Goal: Task Accomplishment & Management: Use online tool/utility

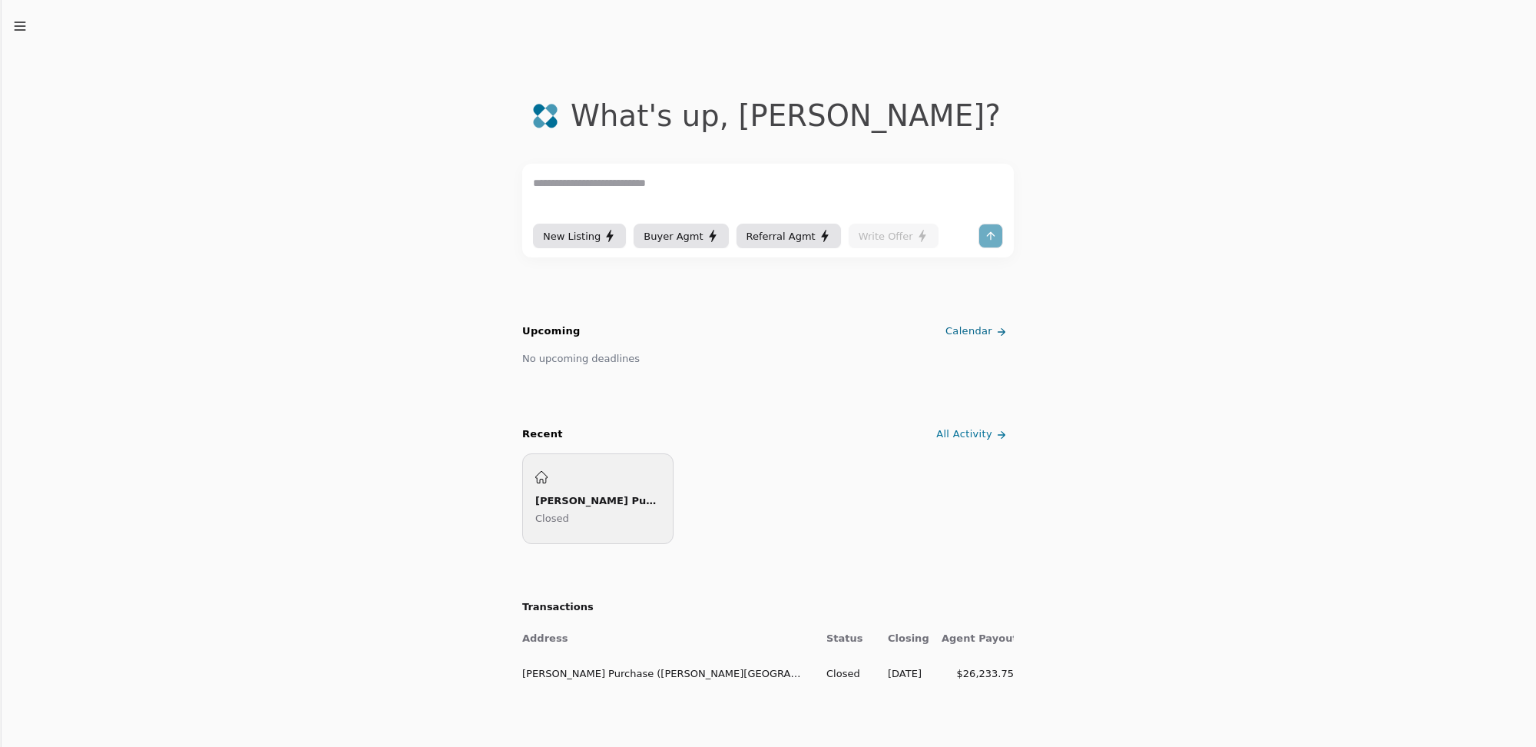
click at [577, 502] on div "[PERSON_NAME] Purchase ([PERSON_NAME][GEOGRAPHIC_DATA])" at bounding box center [597, 500] width 125 height 16
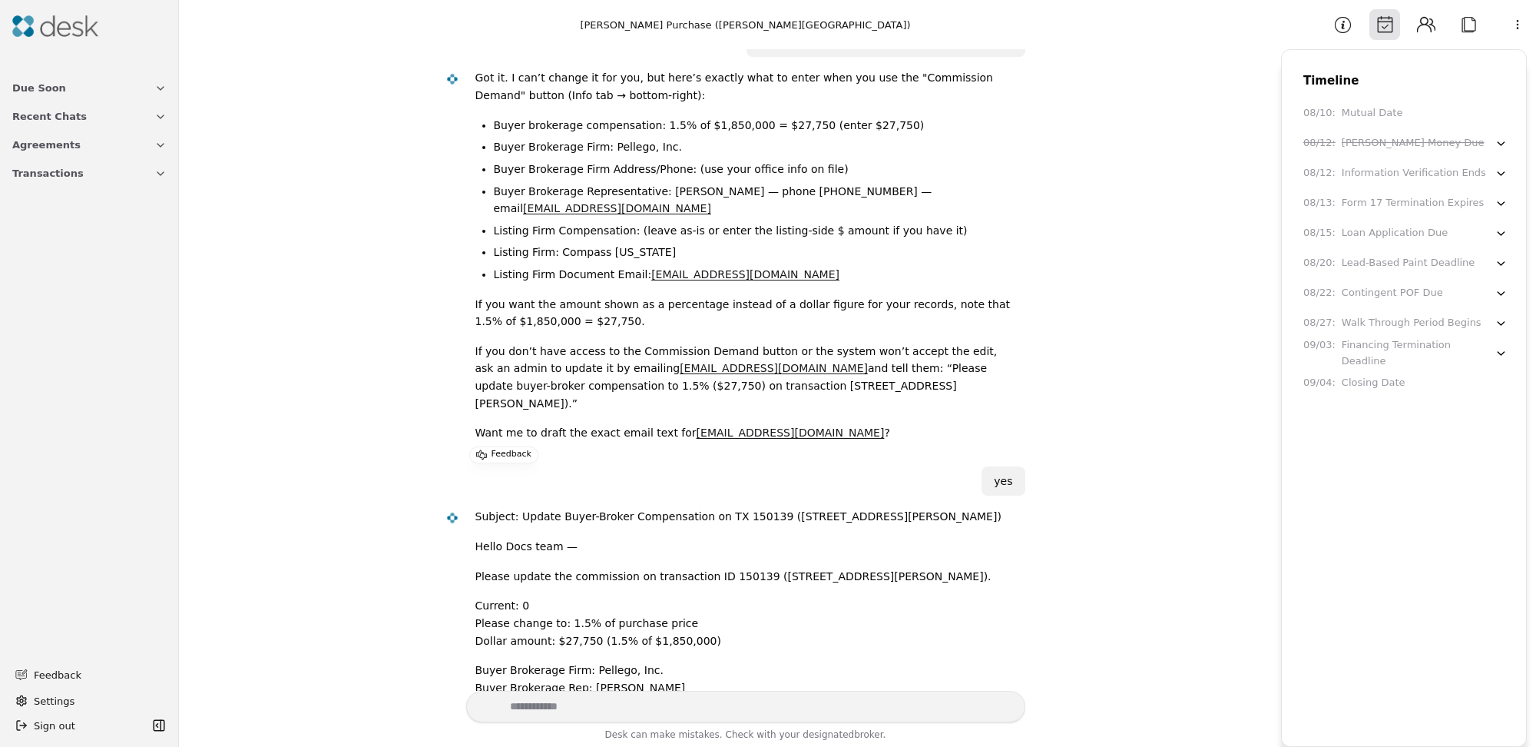
scroll to position [301, 0]
click at [65, 177] on span "Transactions" at bounding box center [47, 173] width 71 height 16
click at [81, 214] on span "[PERSON_NAME] Purchase ([PERSON_NAME][GEOGRAPHIC_DATA])" at bounding box center [89, 217] width 154 height 16
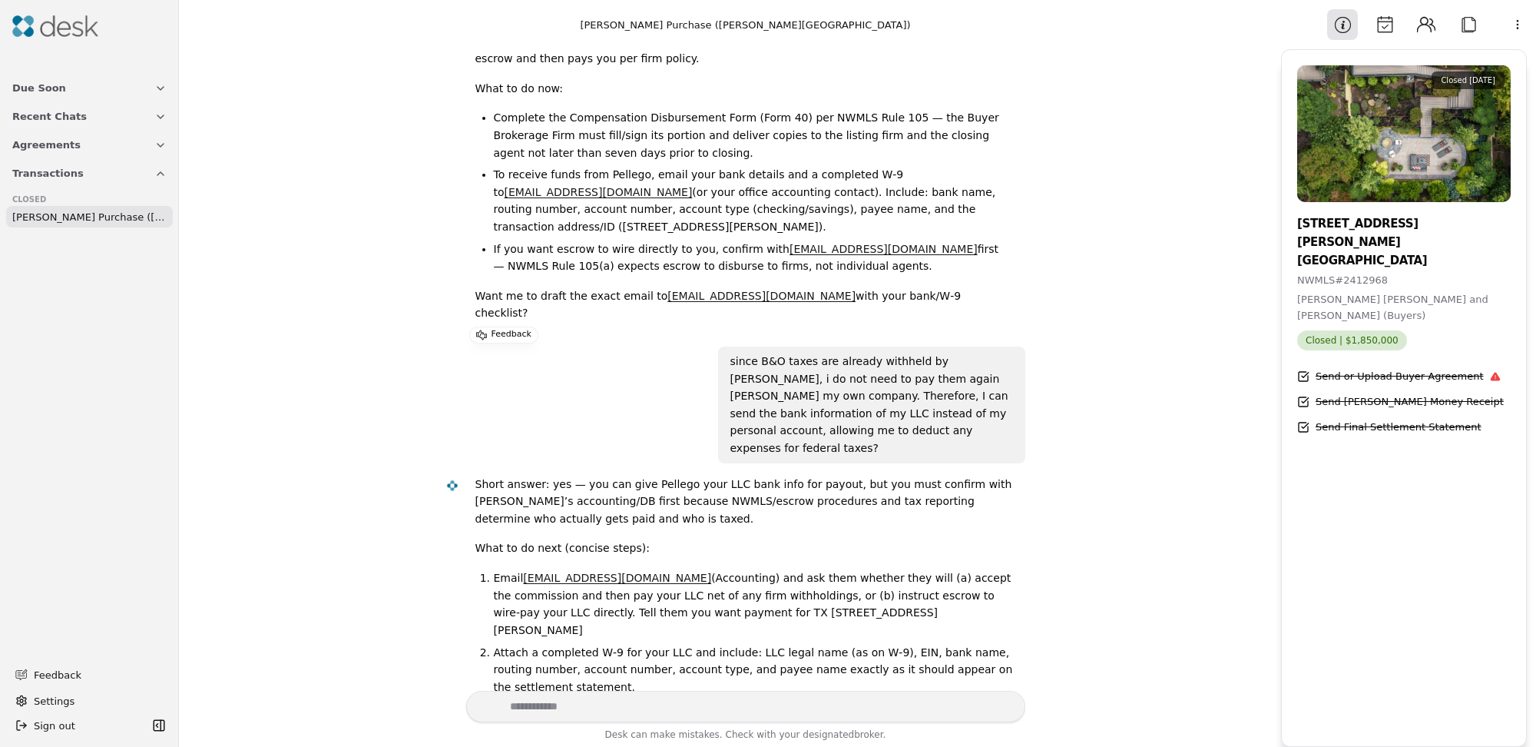
scroll to position [1446, 0]
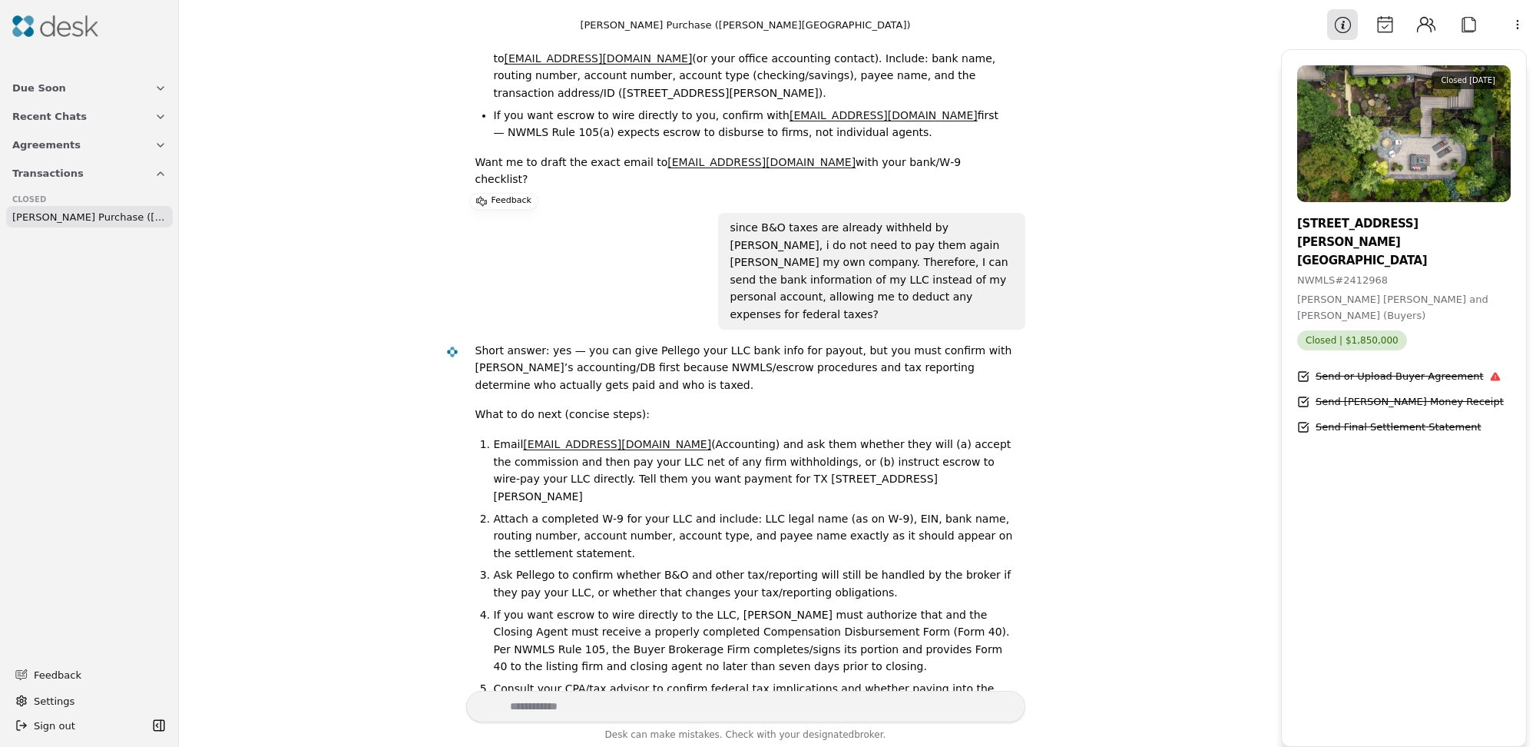
click at [54, 148] on span "Agreements" at bounding box center [46, 145] width 68 height 16
click at [67, 121] on span "Recent Chats" at bounding box center [49, 116] width 75 height 16
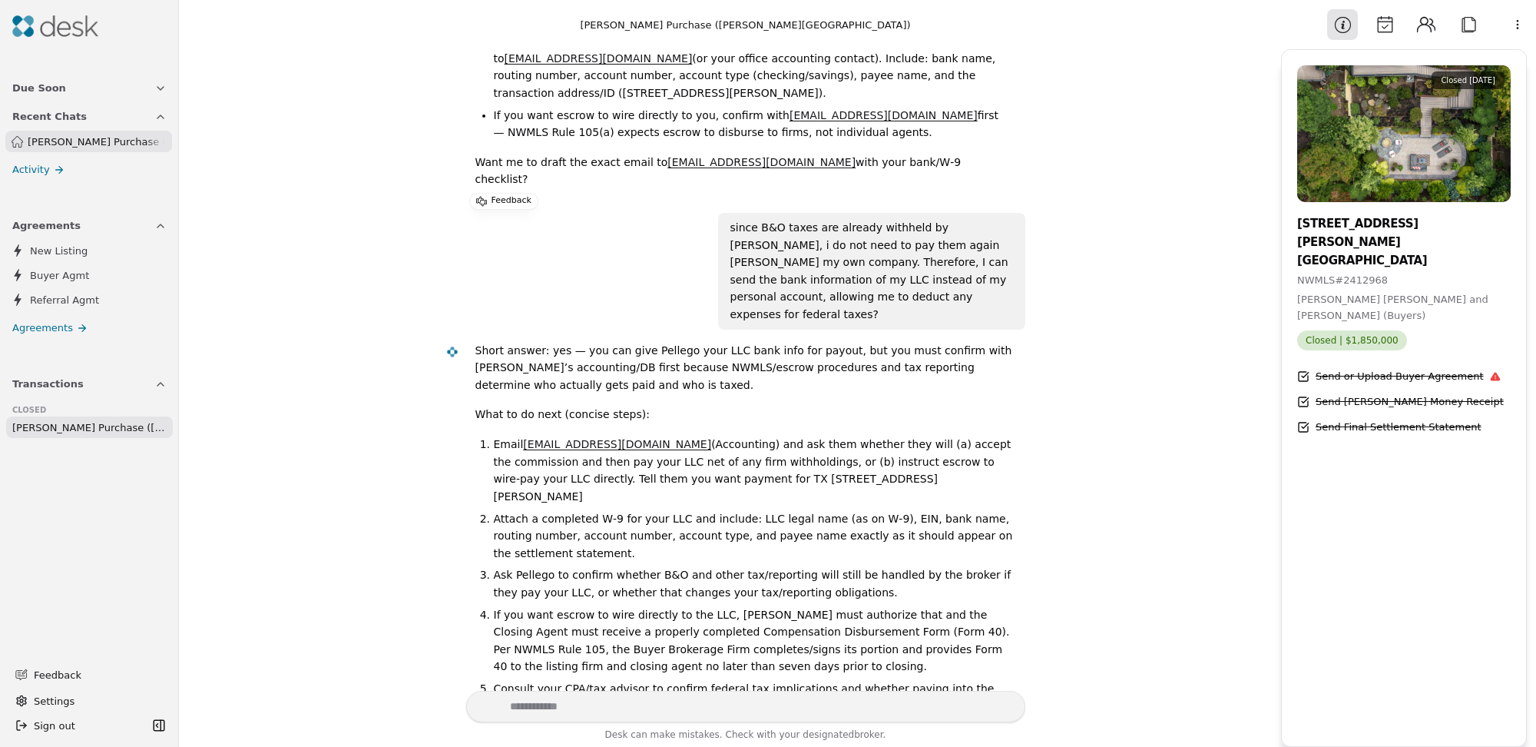
click at [52, 91] on span "Due Soon" at bounding box center [39, 88] width 54 height 16
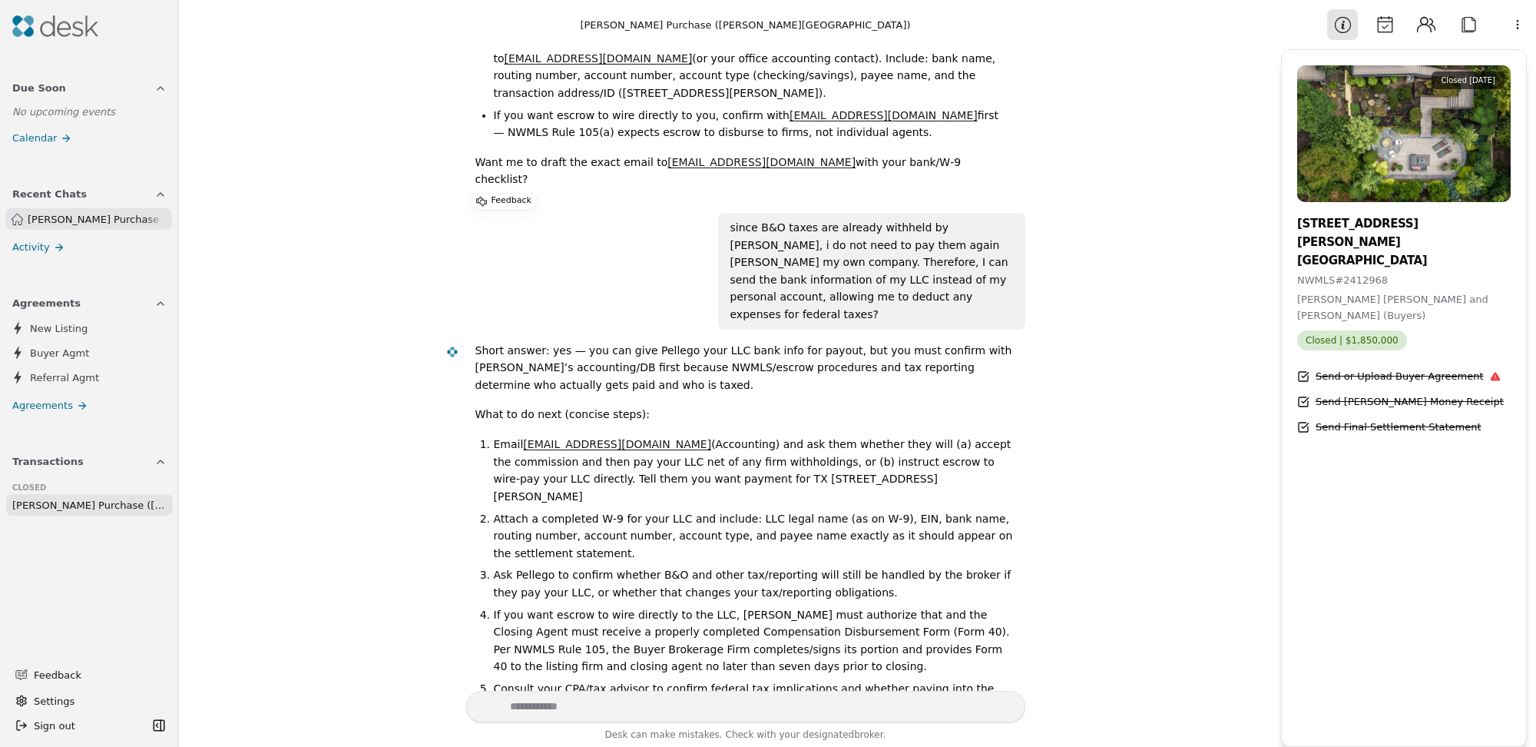
click at [41, 250] on span "Activity" at bounding box center [31, 247] width 38 height 16
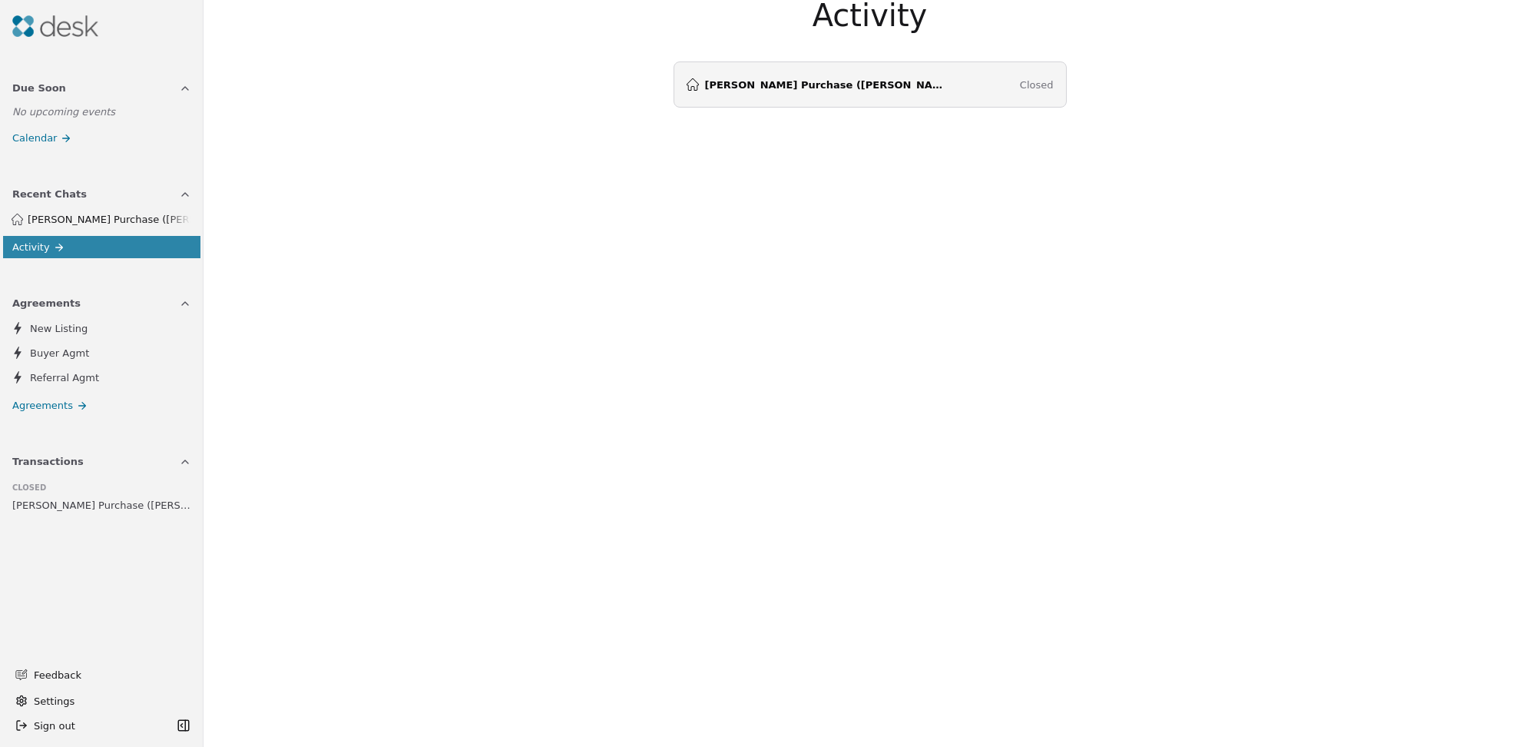
click at [781, 88] on span "[PERSON_NAME] Purchase ([PERSON_NAME][GEOGRAPHIC_DATA])" at bounding box center [828, 85] width 246 height 10
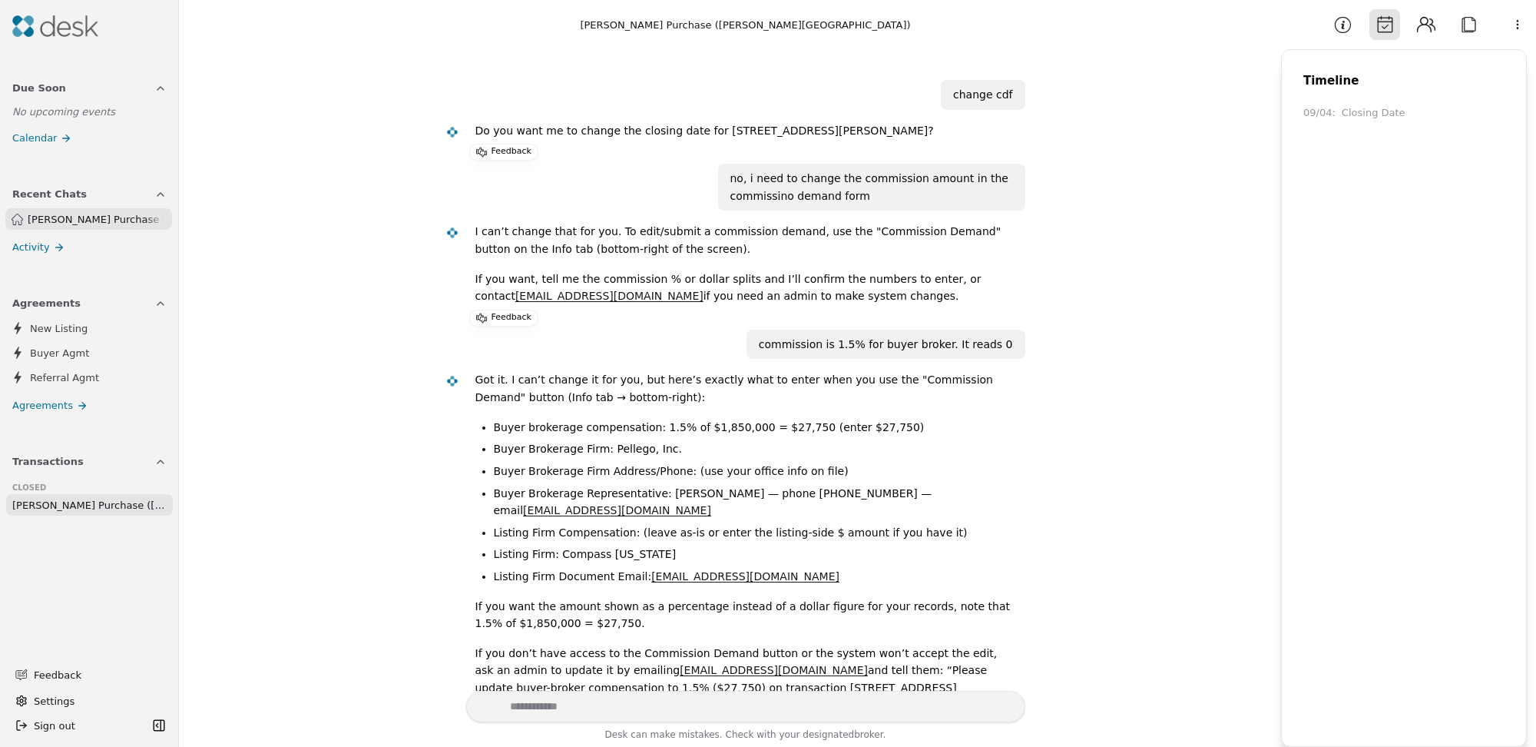
scroll to position [1446, 0]
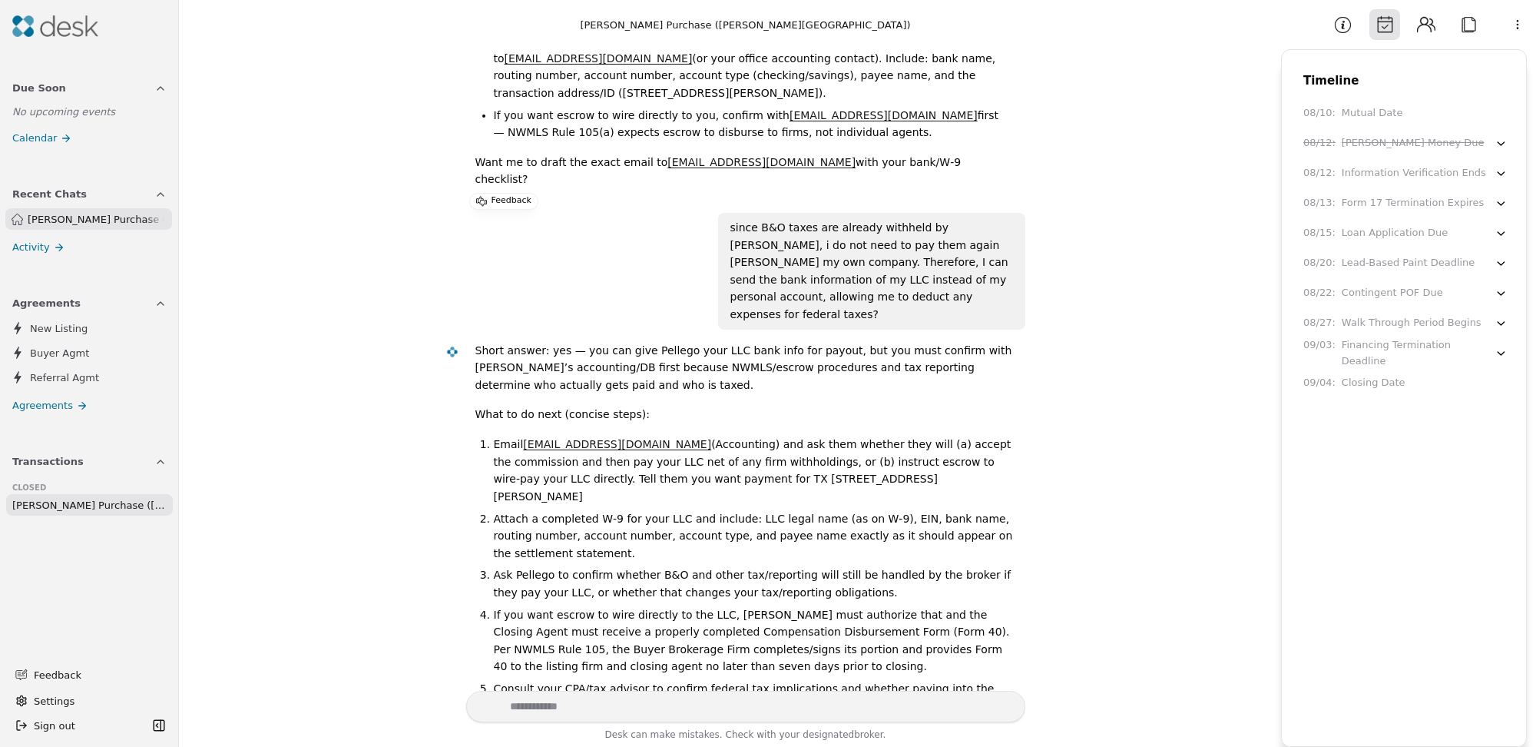
click at [515, 713] on textarea "Write your prompt here" at bounding box center [745, 706] width 559 height 31
type textarea "**********"
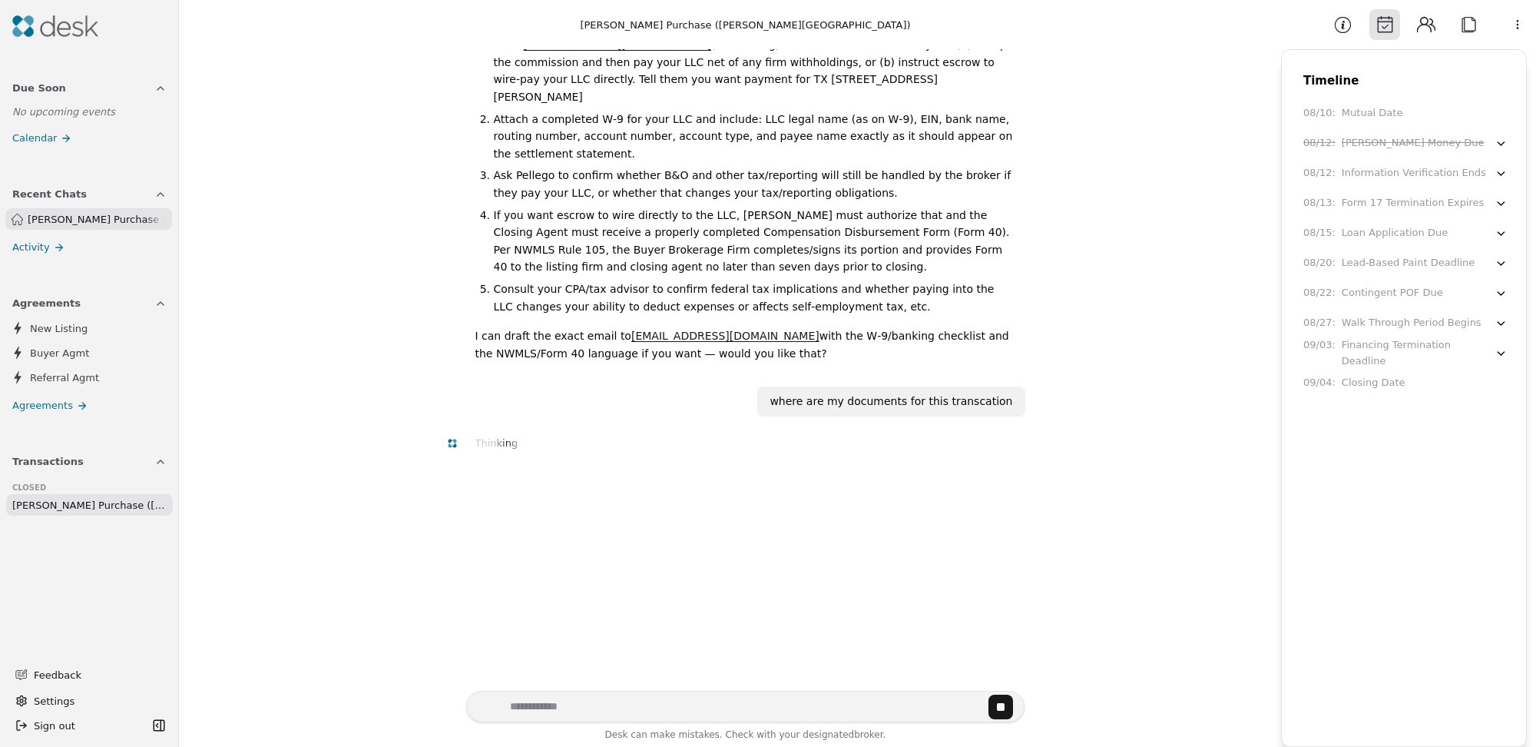
scroll to position [1845, 0]
click at [1471, 28] on button "Attach" at bounding box center [1469, 24] width 31 height 31
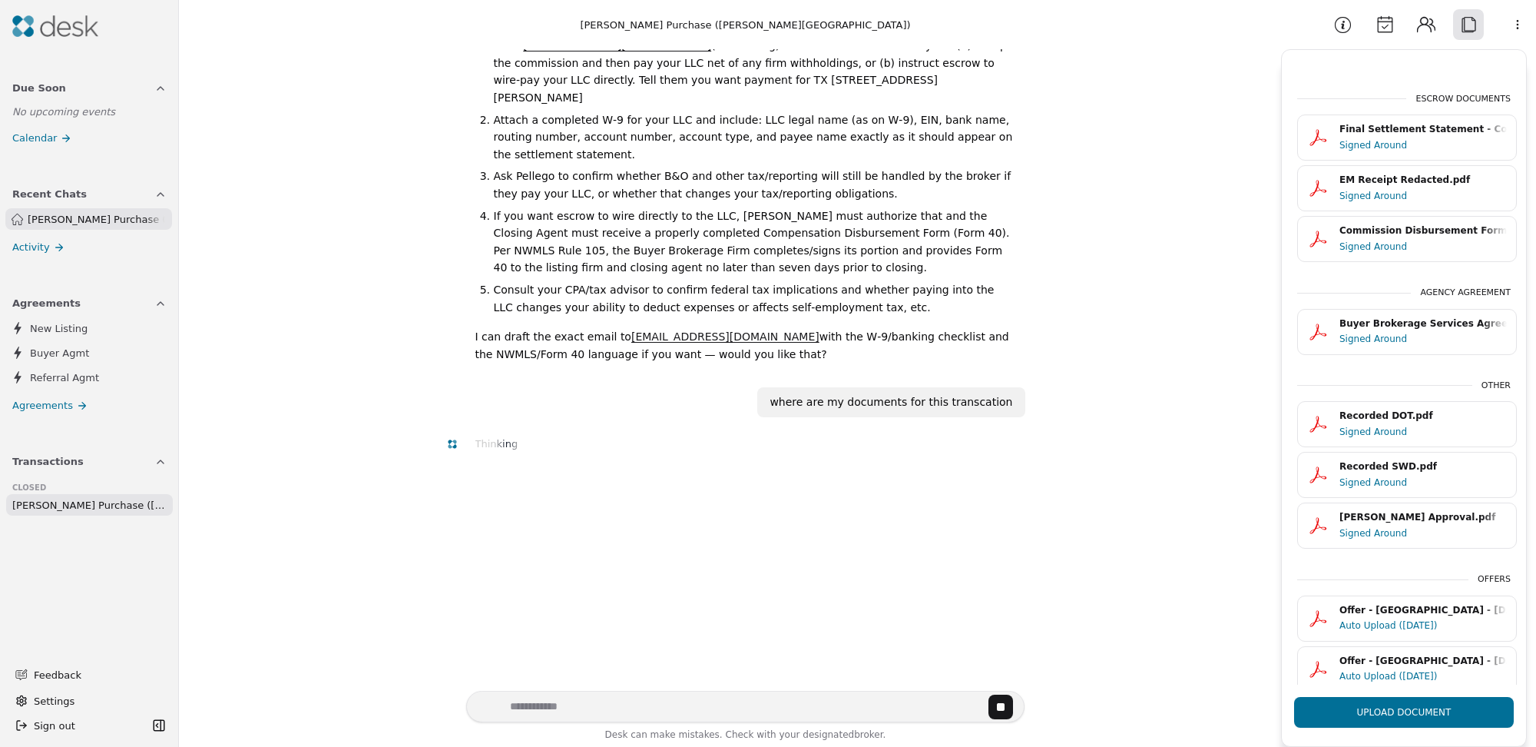
scroll to position [230, 0]
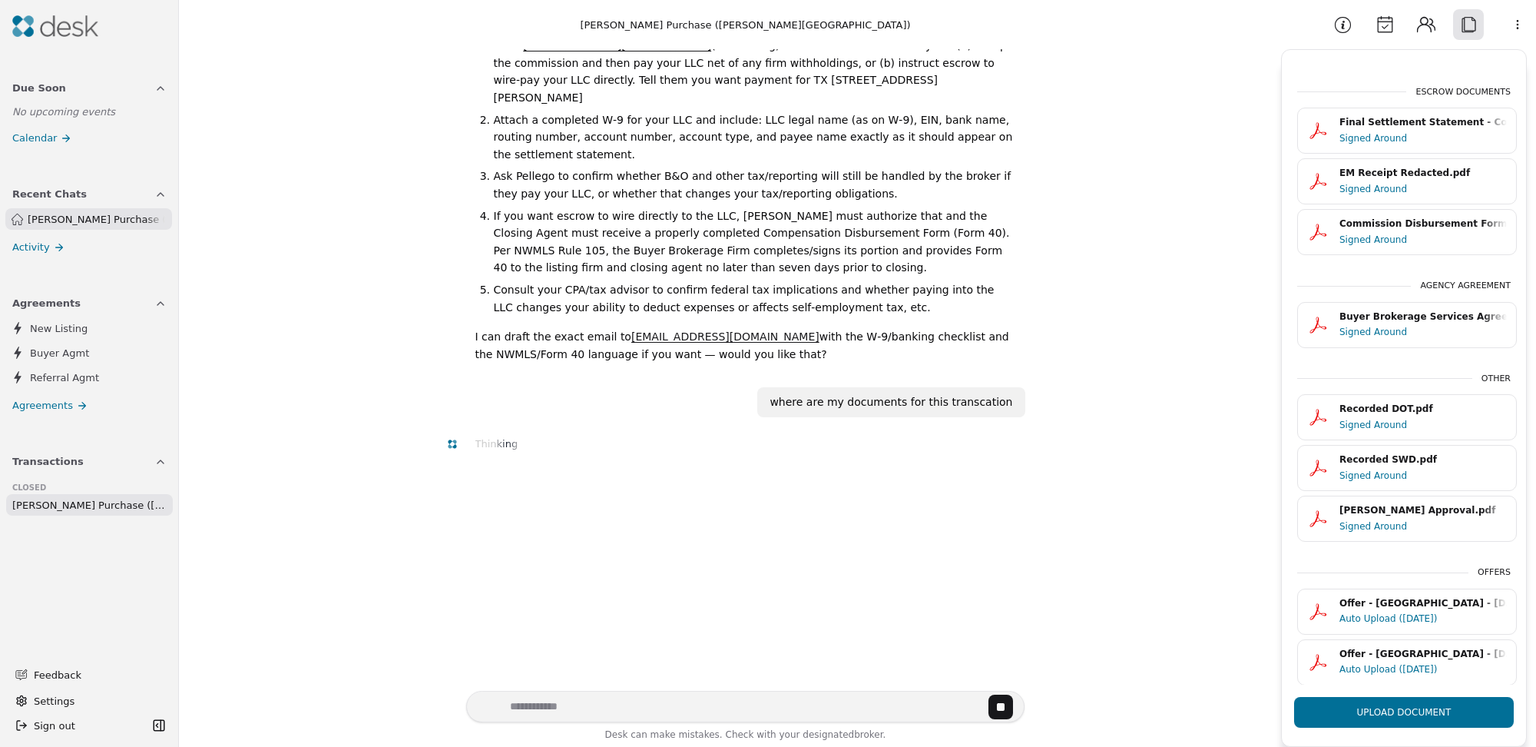
click at [555, 701] on textarea "Write your prompt here" at bounding box center [745, 706] width 559 height 31
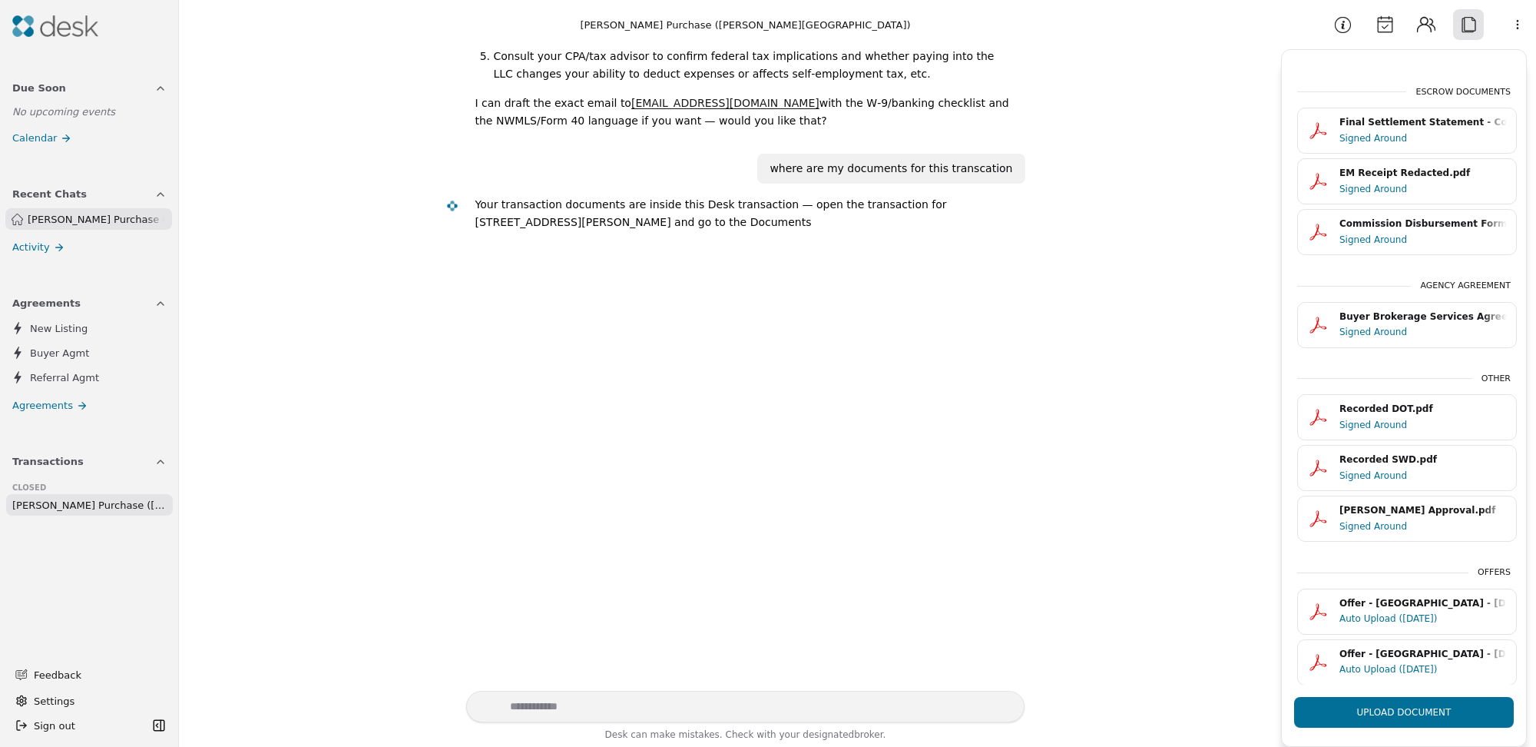
scroll to position [2079, 0]
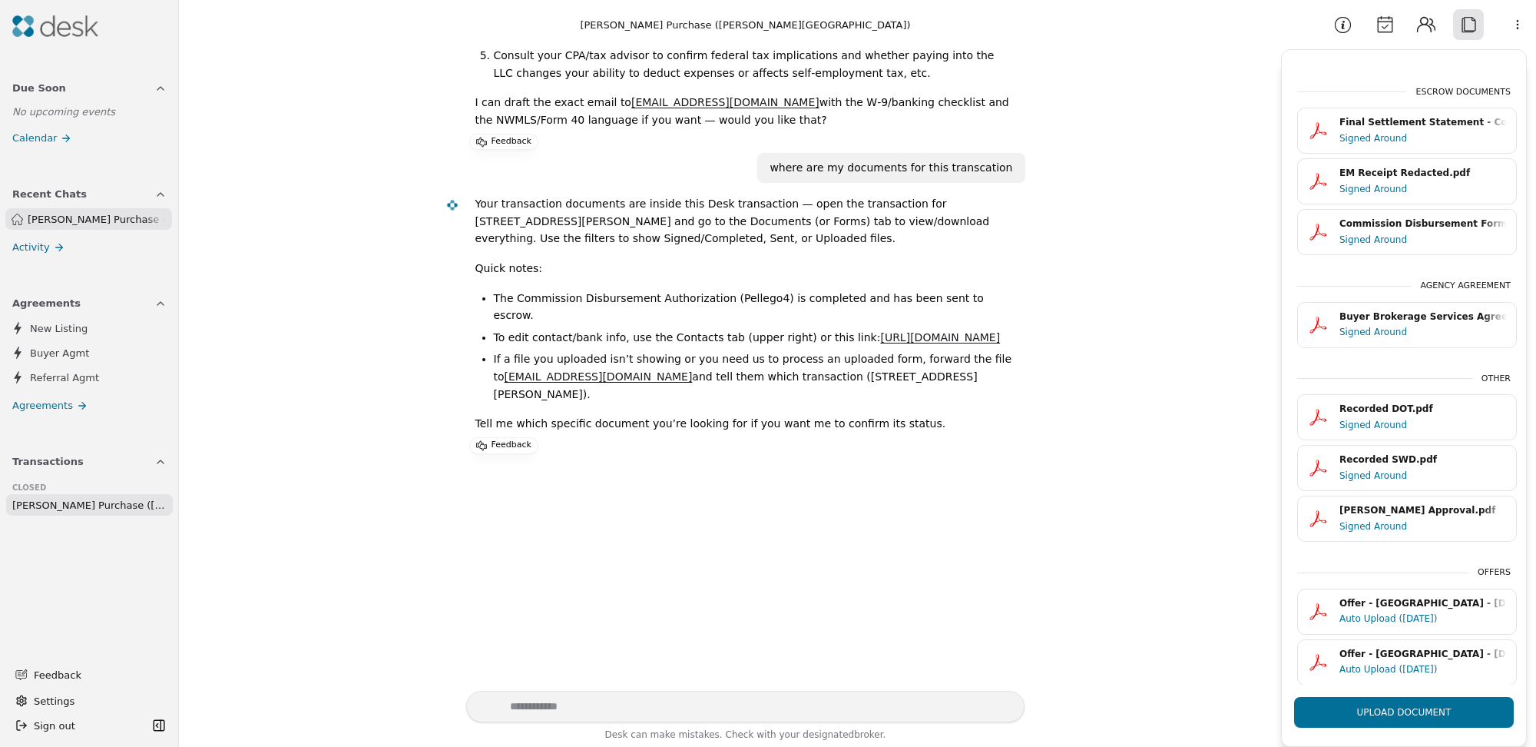
click at [48, 506] on span "[PERSON_NAME] Purchase ([PERSON_NAME][GEOGRAPHIC_DATA])" at bounding box center [89, 505] width 154 height 16
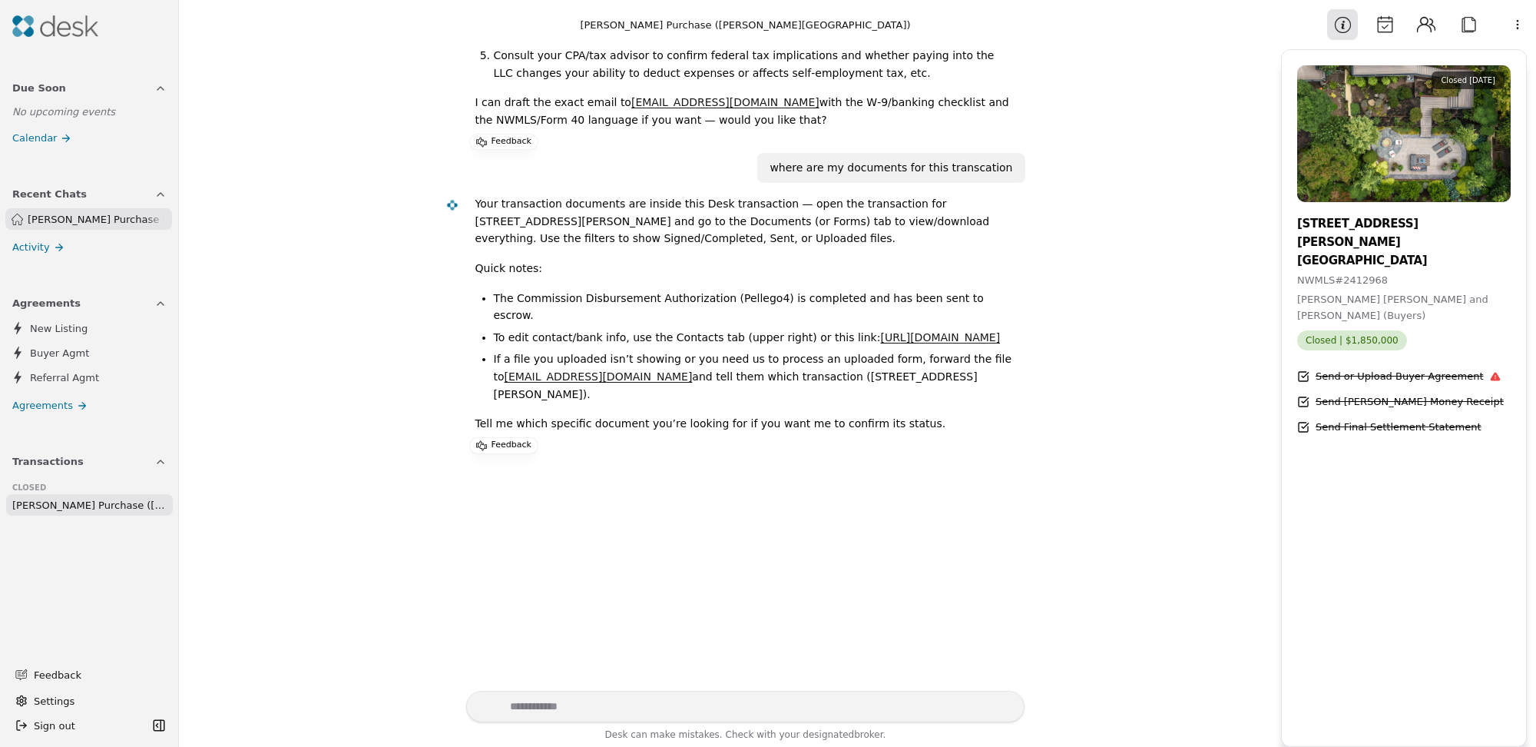
click at [1388, 28] on button "Calendar" at bounding box center [1385, 24] width 31 height 31
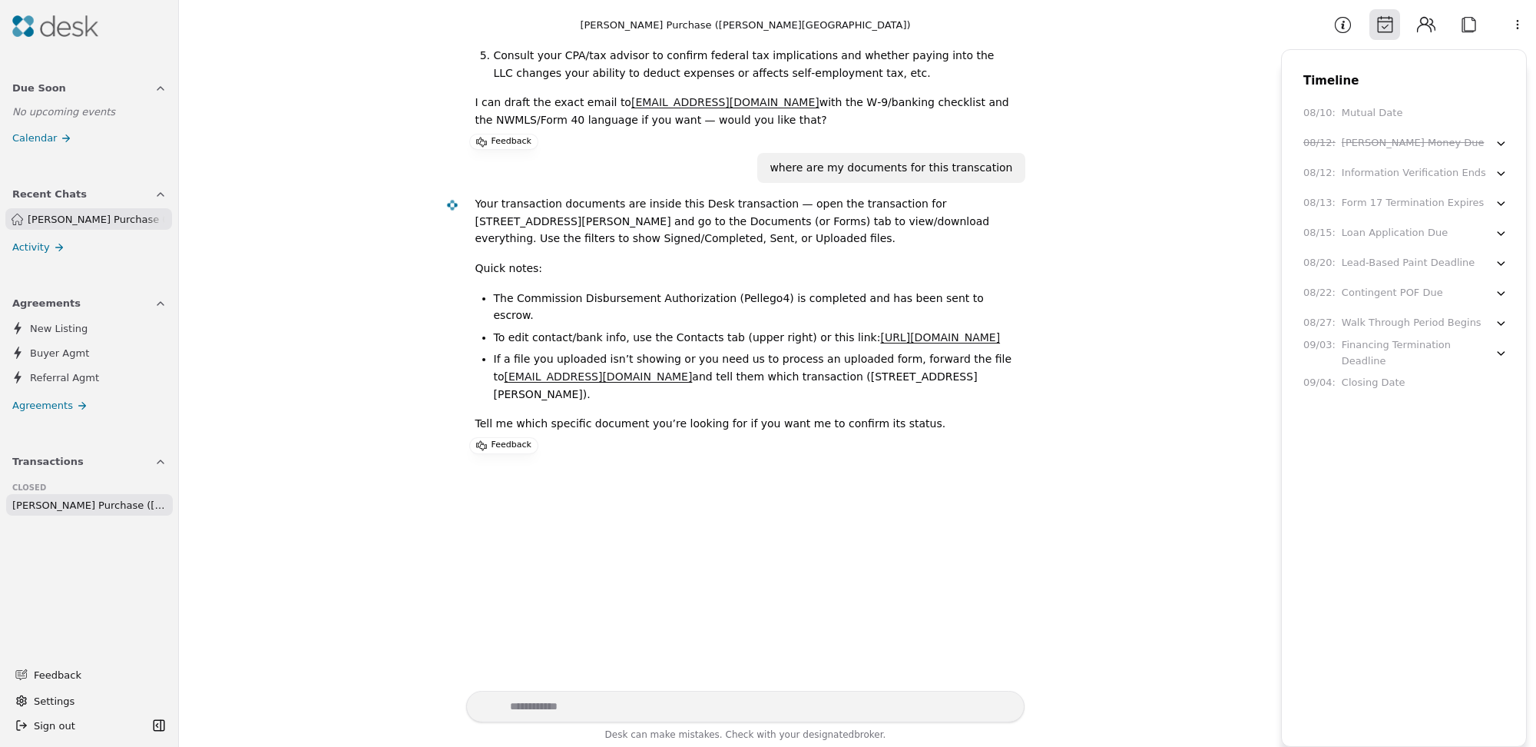
click at [1426, 26] on button "Contacts" at bounding box center [1426, 24] width 31 height 31
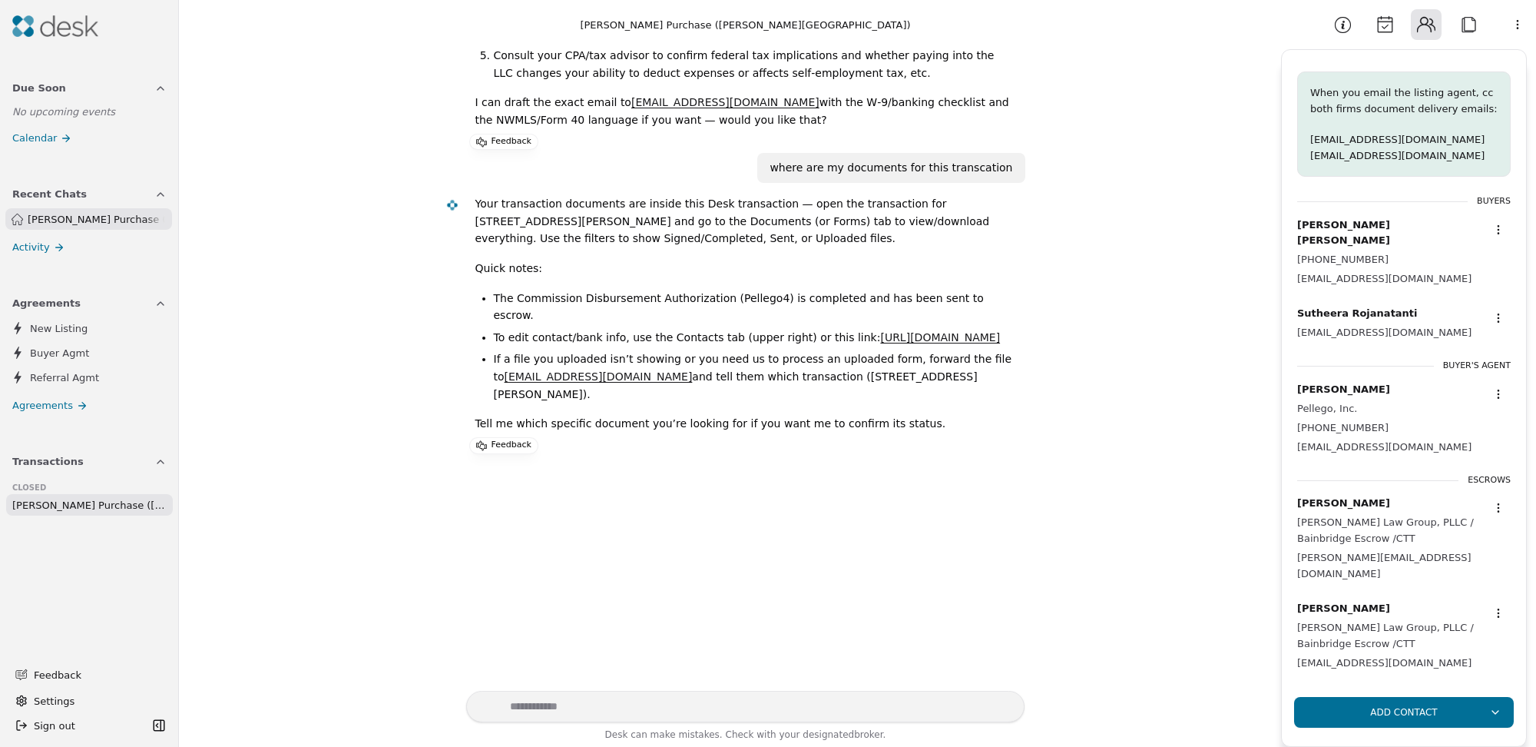
click at [1474, 24] on button "Attach" at bounding box center [1469, 24] width 31 height 31
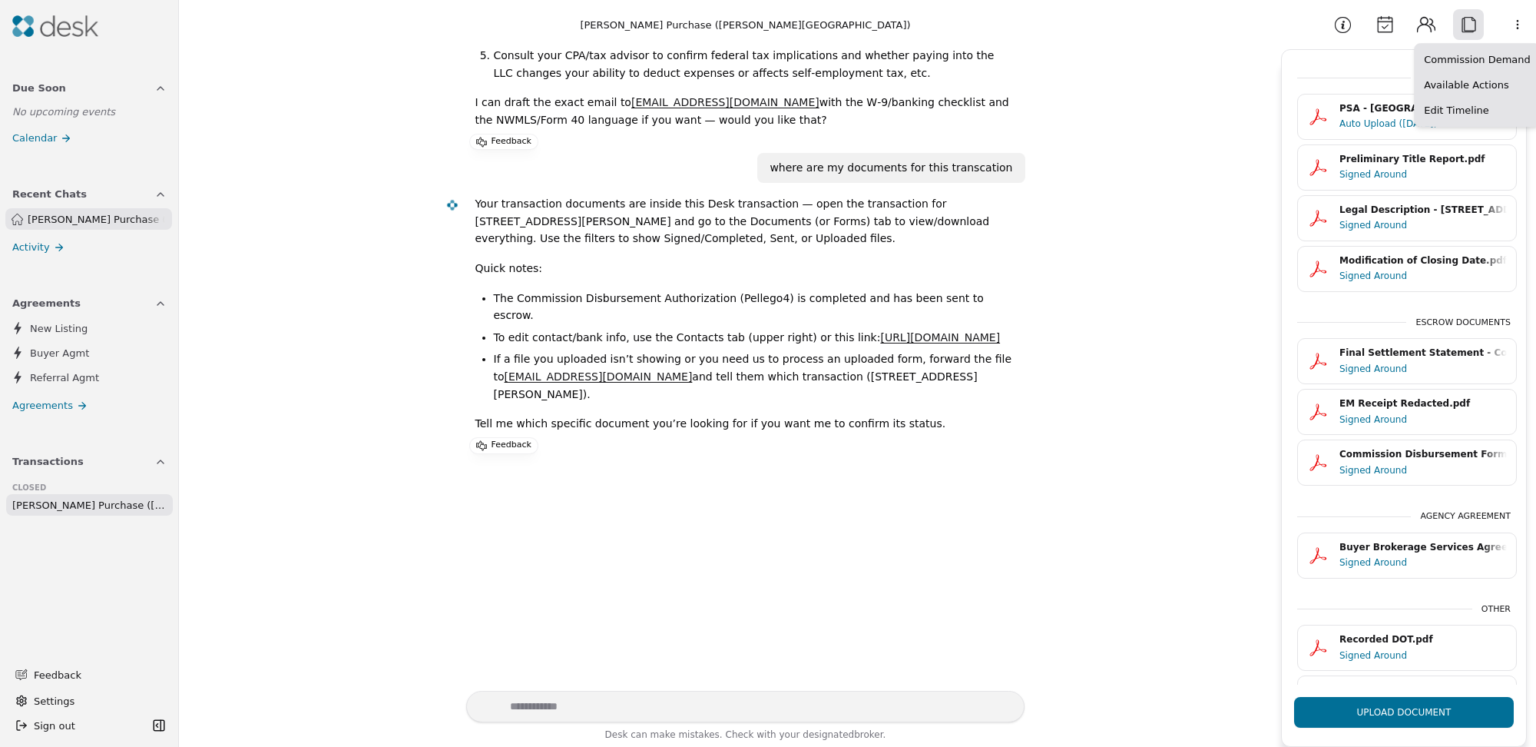
click at [1517, 25] on html "Due Soon No upcoming events Calendar Recent Chats [PERSON_NAME] Purchase ([PERS…" at bounding box center [768, 373] width 1536 height 747
click at [1475, 24] on html "Due Soon No upcoming events Calendar Recent Chats [PERSON_NAME] Purchase ([PERS…" at bounding box center [768, 373] width 1536 height 747
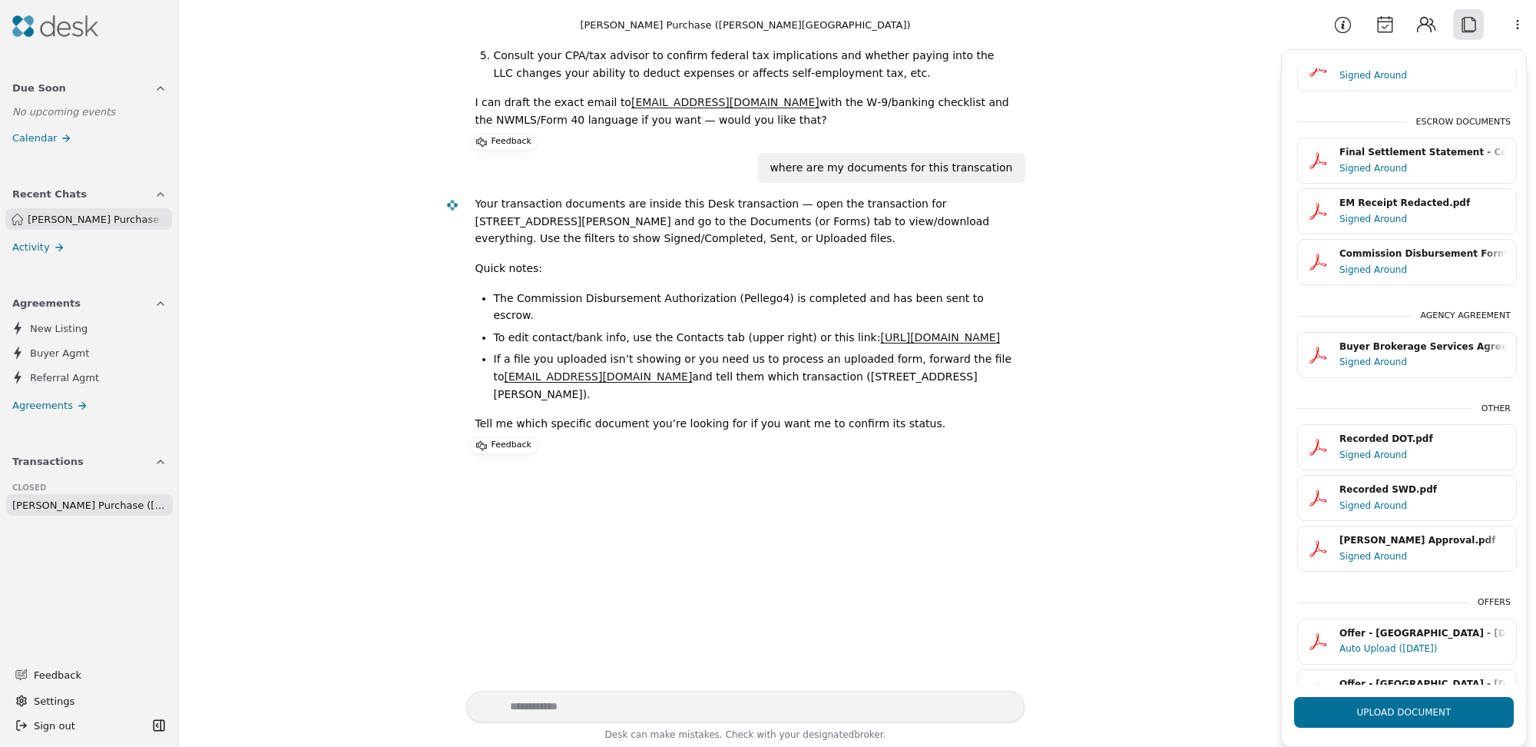
scroll to position [200, 0]
click at [580, 706] on textarea "Write your prompt here" at bounding box center [745, 706] width 559 height 31
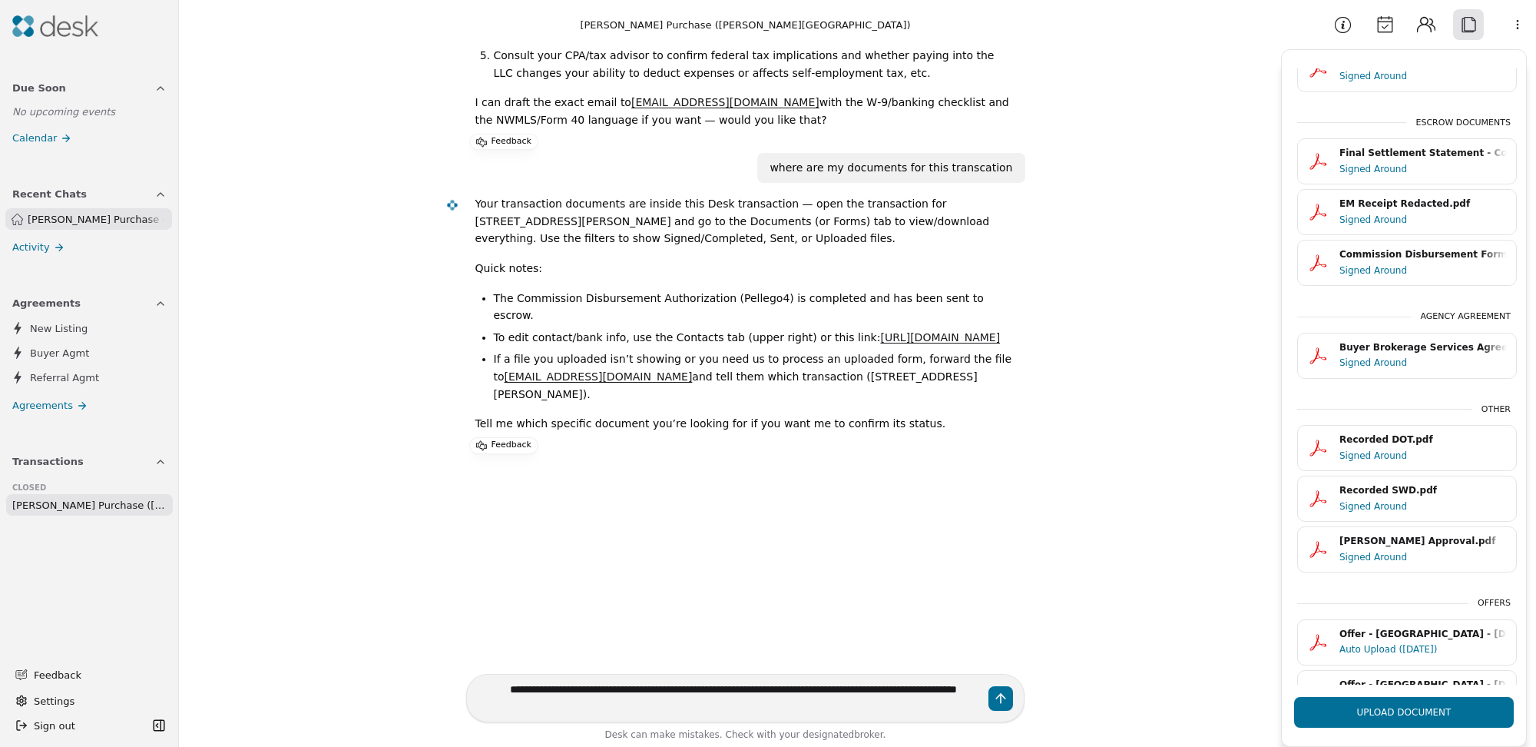
click at [510, 688] on textarea "**********" at bounding box center [745, 698] width 559 height 48
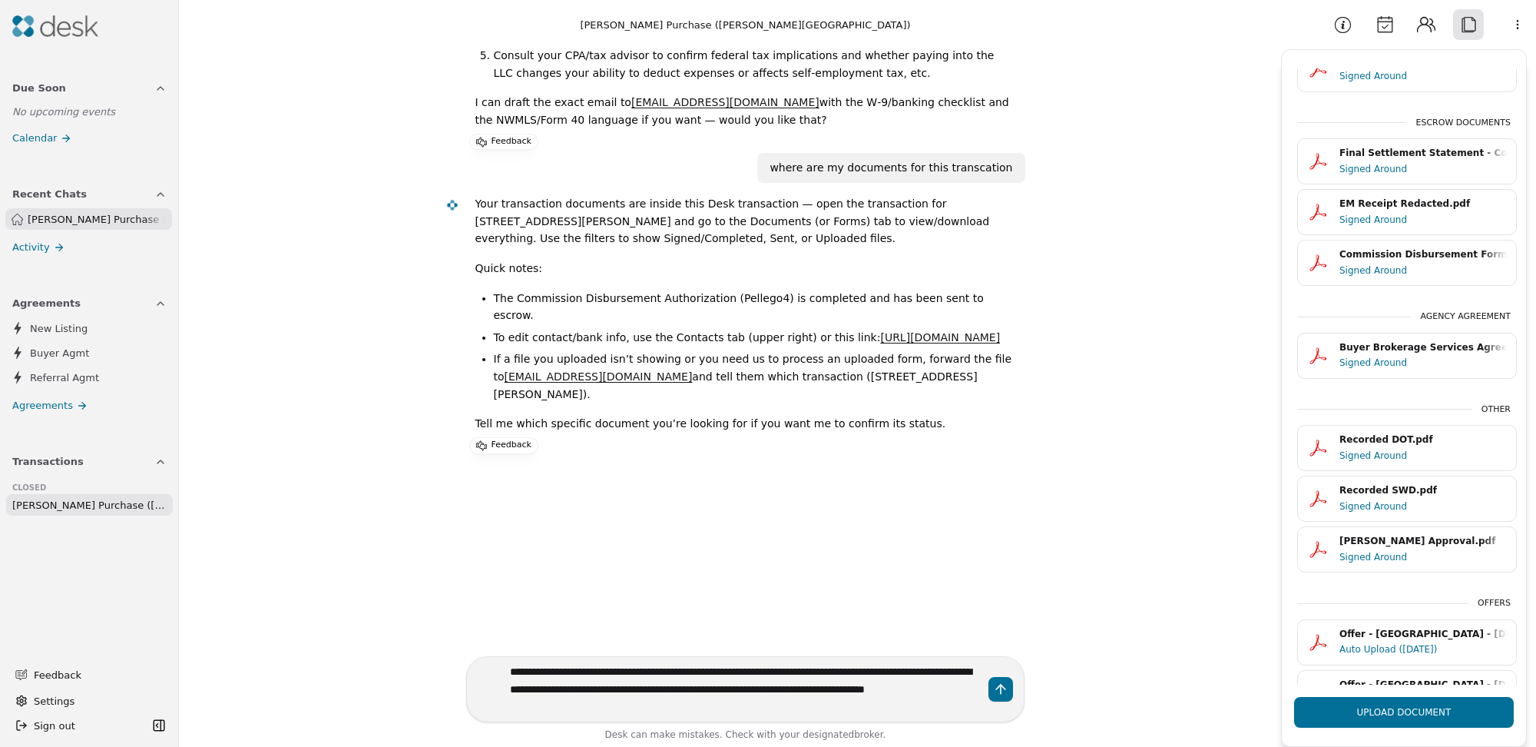
type textarea "**********"
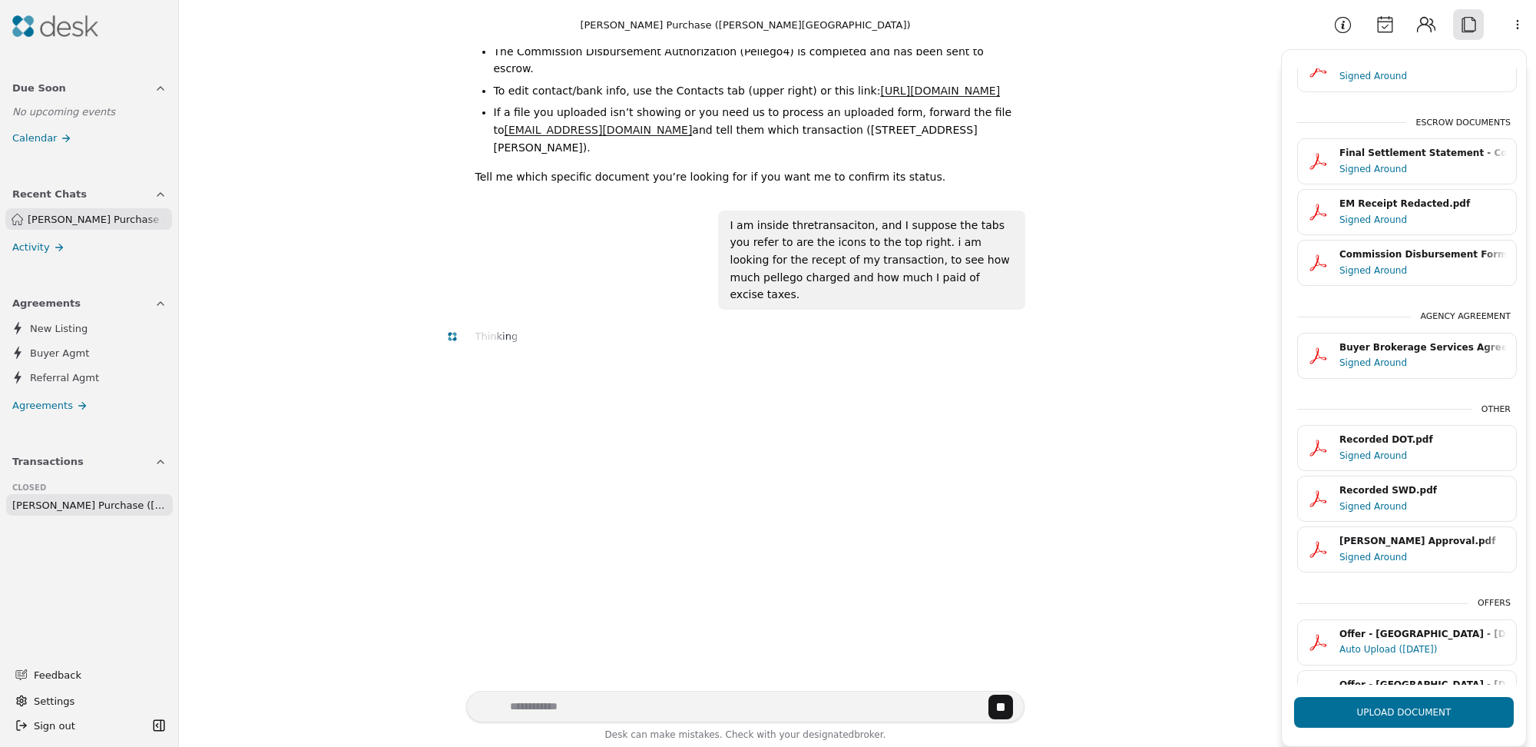
scroll to position [2348, 0]
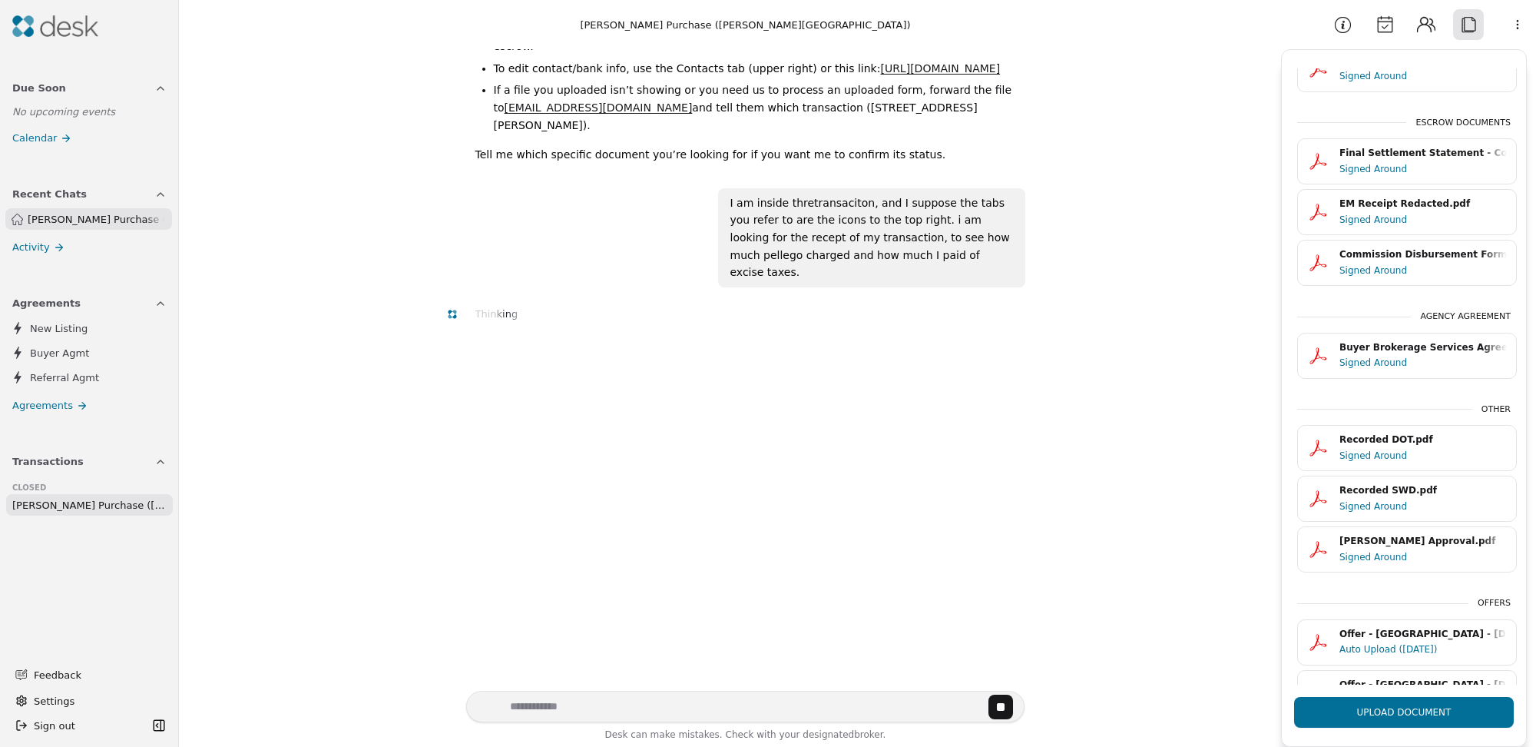
click at [1384, 170] on div "Signed Around" at bounding box center [1423, 168] width 167 height 15
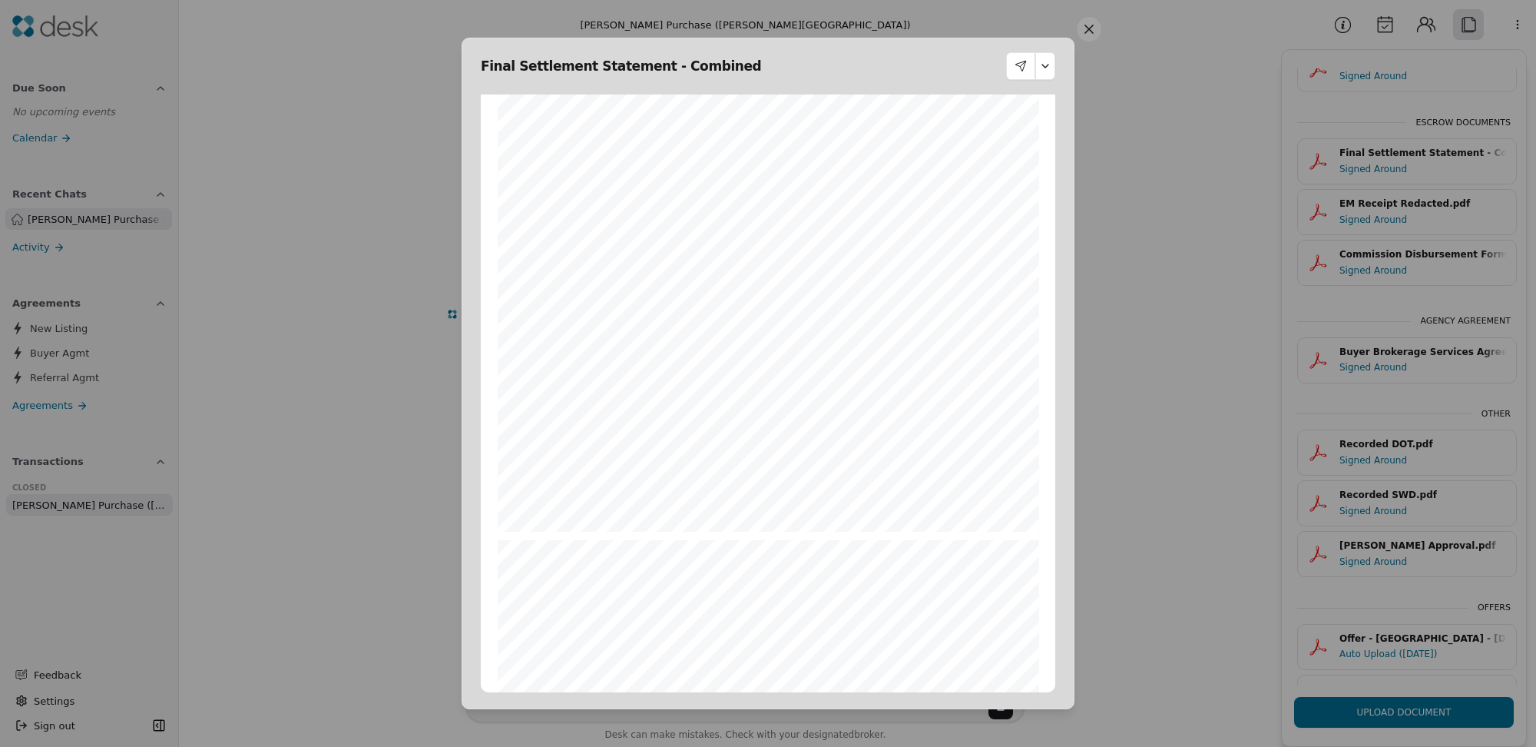
scroll to position [274, 0]
click at [1092, 32] on button at bounding box center [1089, 29] width 25 height 25
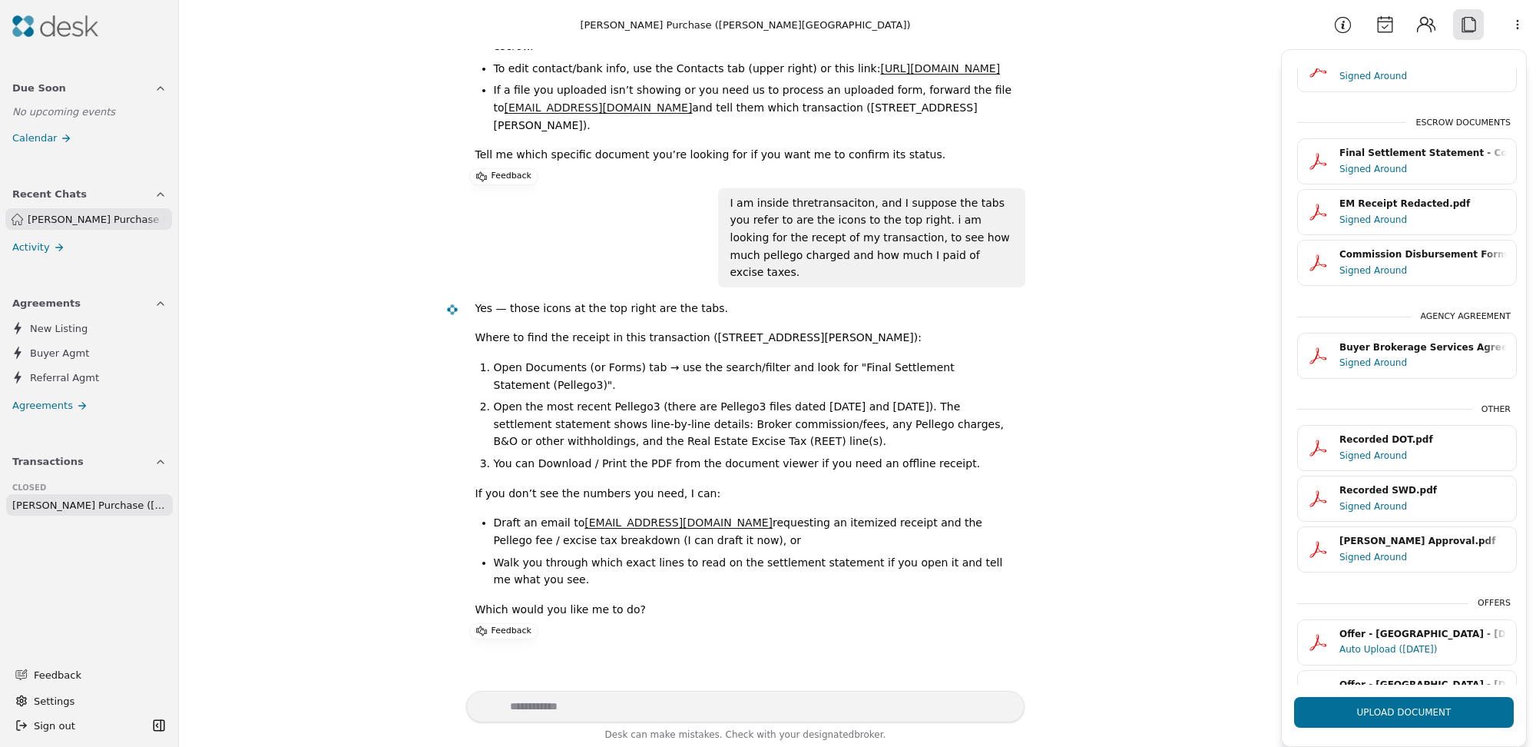
scroll to position [230, 0]
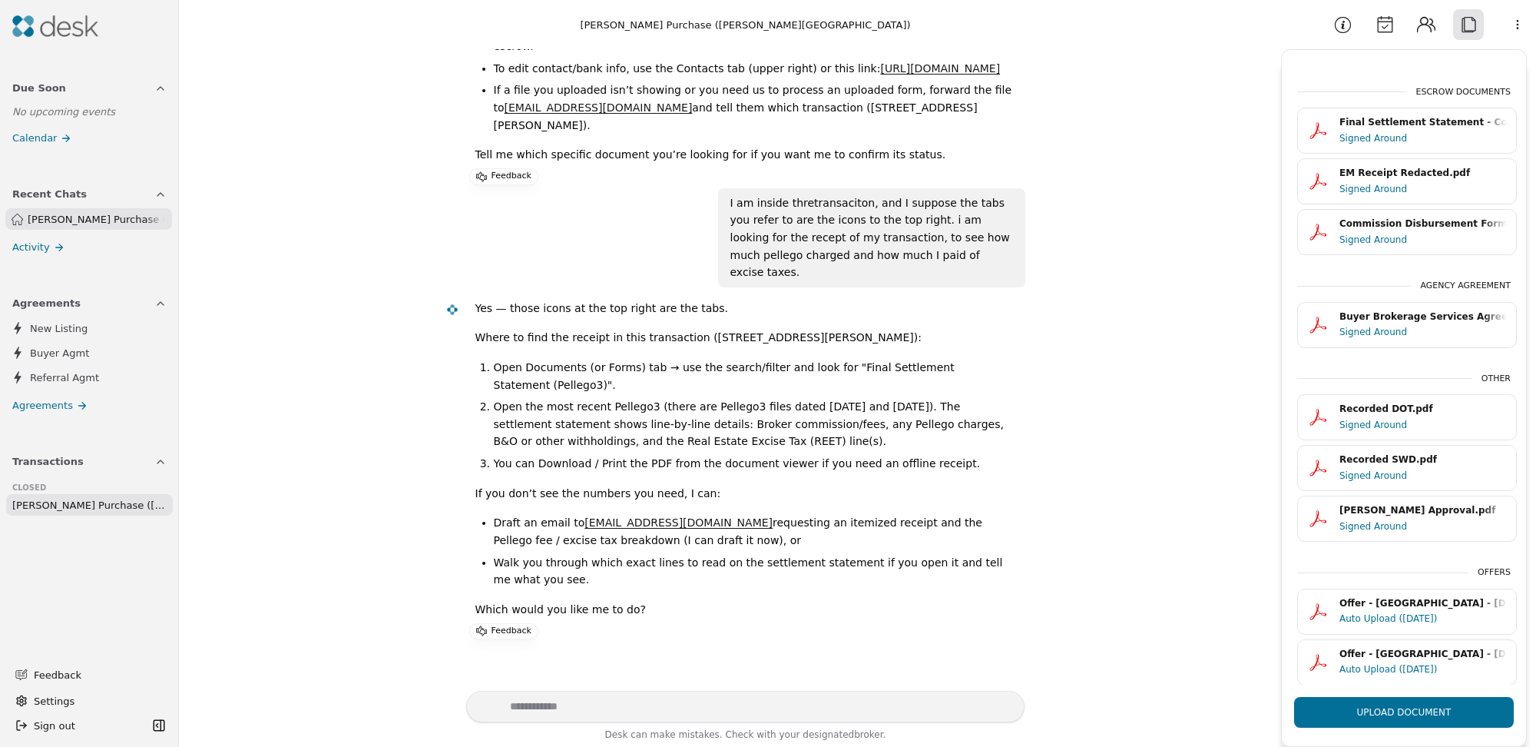
click at [1393, 125] on div "Final Settlement Statement - Combined.pdf" at bounding box center [1423, 122] width 167 height 15
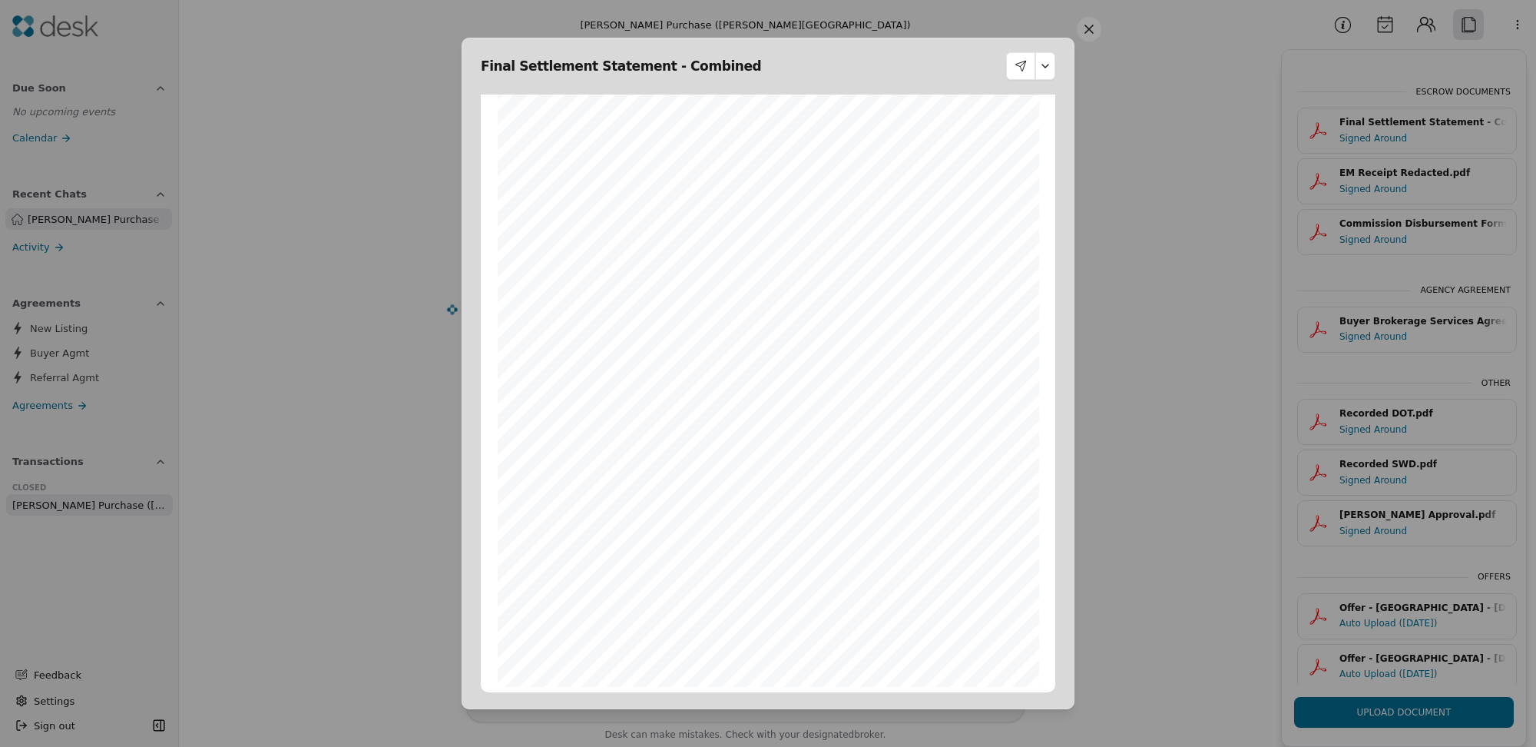
scroll to position [2347, 0]
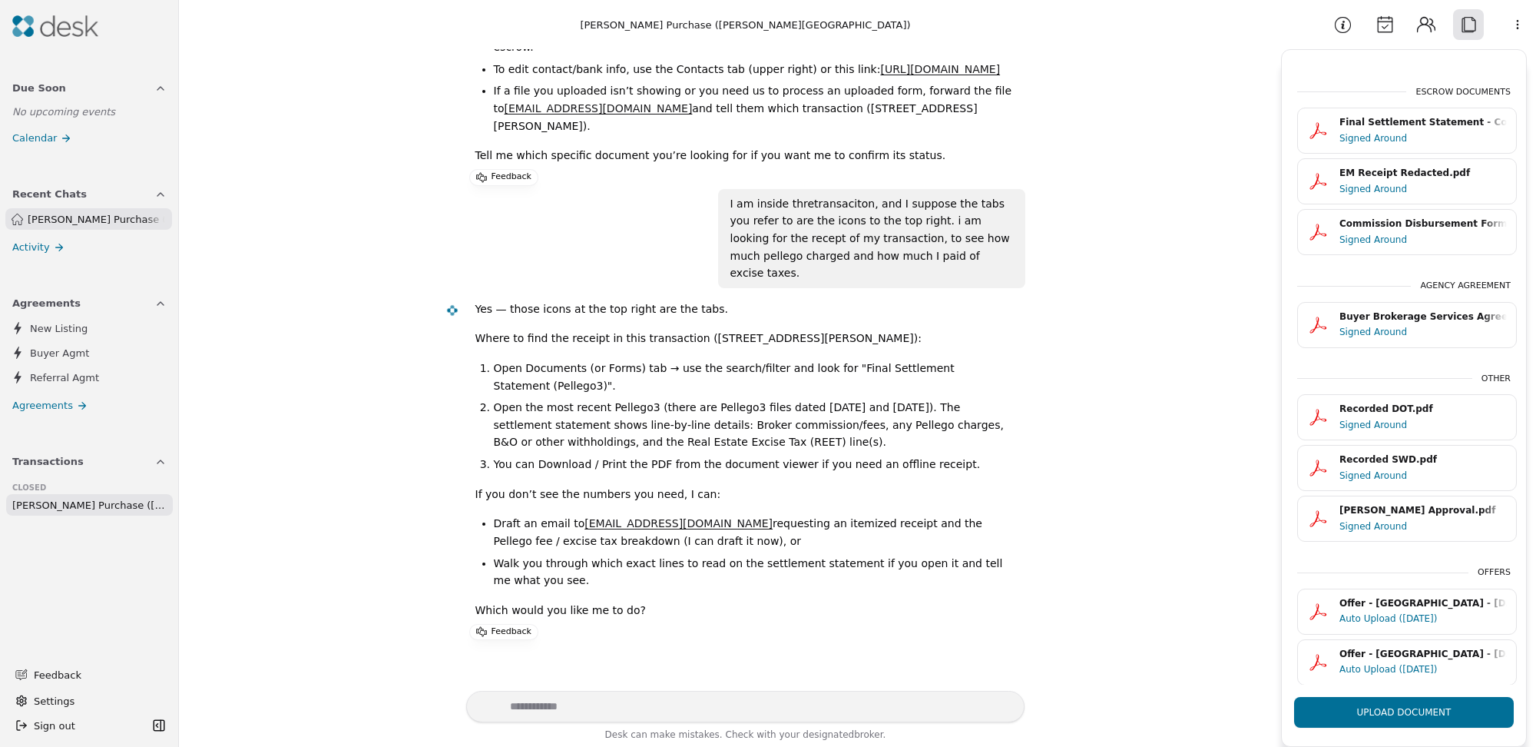
click at [561, 709] on textarea "Write your prompt here" at bounding box center [745, 706] width 559 height 31
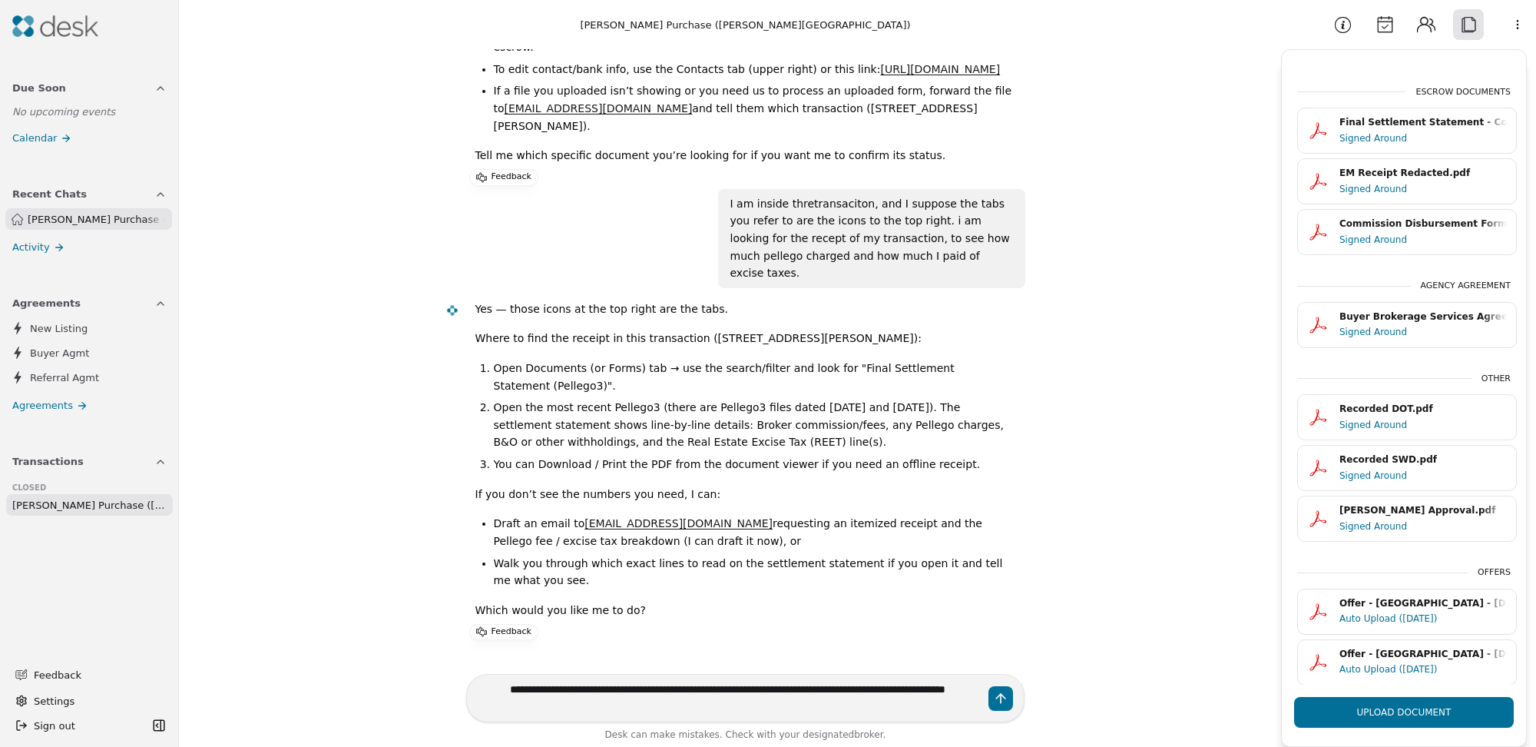
type textarea "**********"
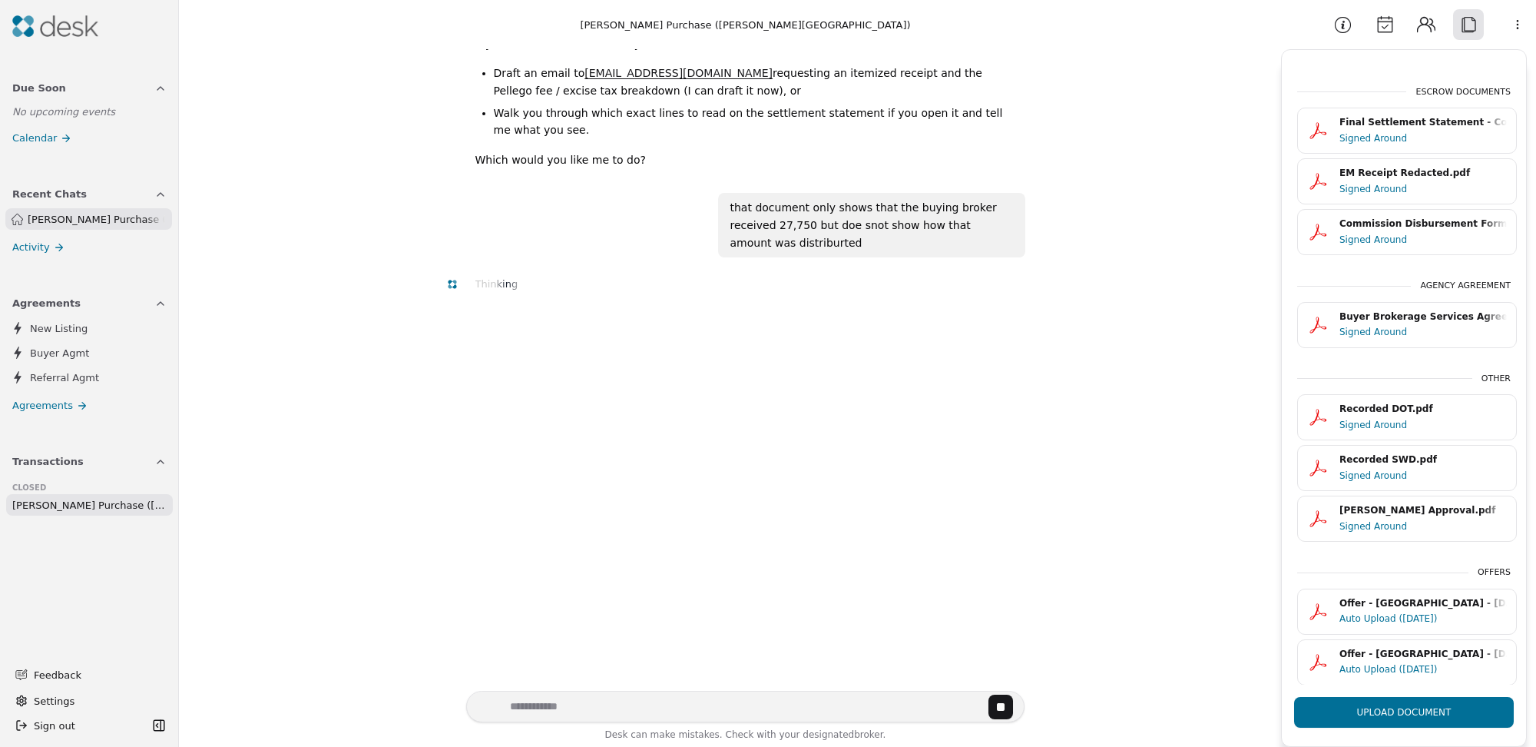
scroll to position [2802, 0]
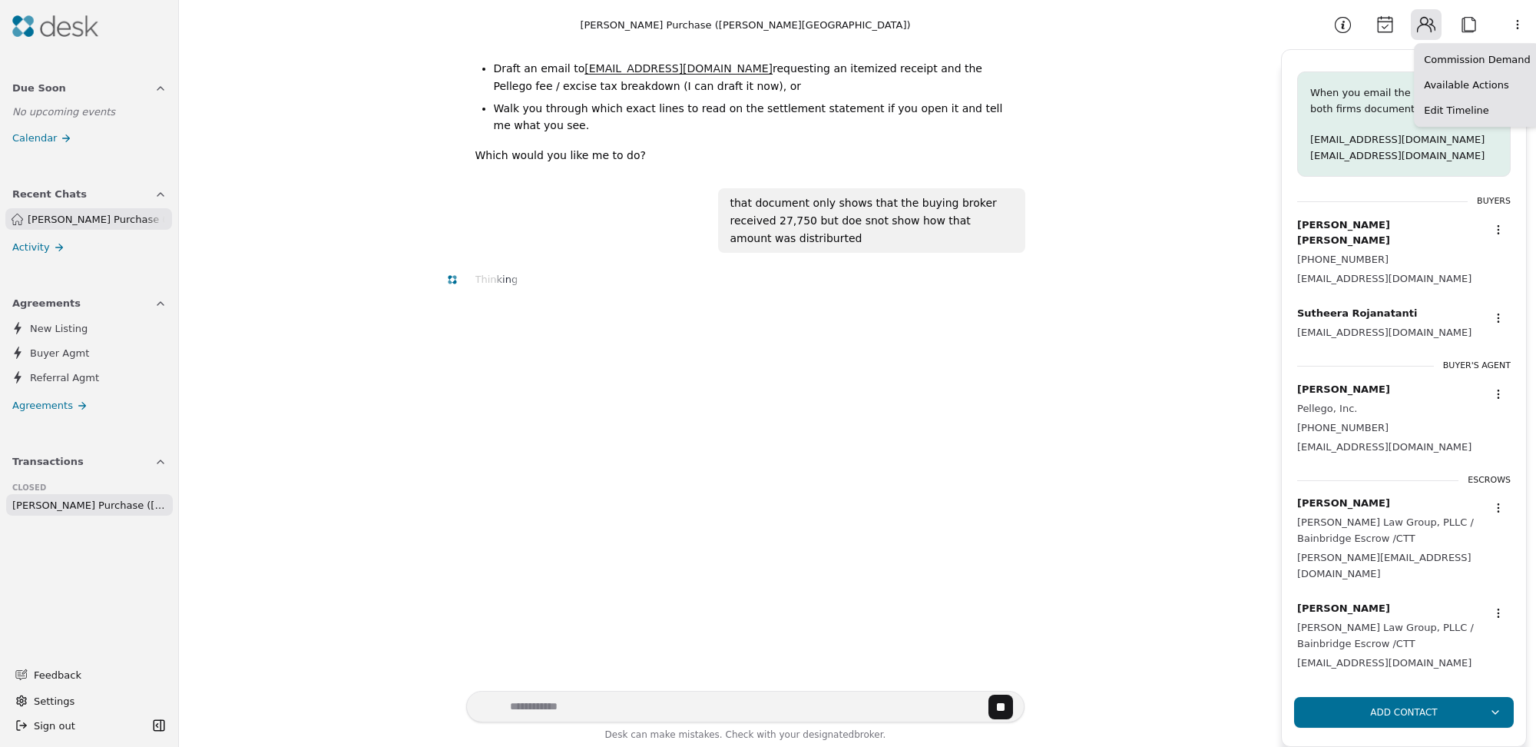
click at [1517, 25] on html "Due Soon No upcoming events Calendar Recent Chats [PERSON_NAME] Purchase ([PERS…" at bounding box center [768, 373] width 1536 height 747
click at [1466, 65] on div "Commission Demand" at bounding box center [1477, 59] width 119 height 25
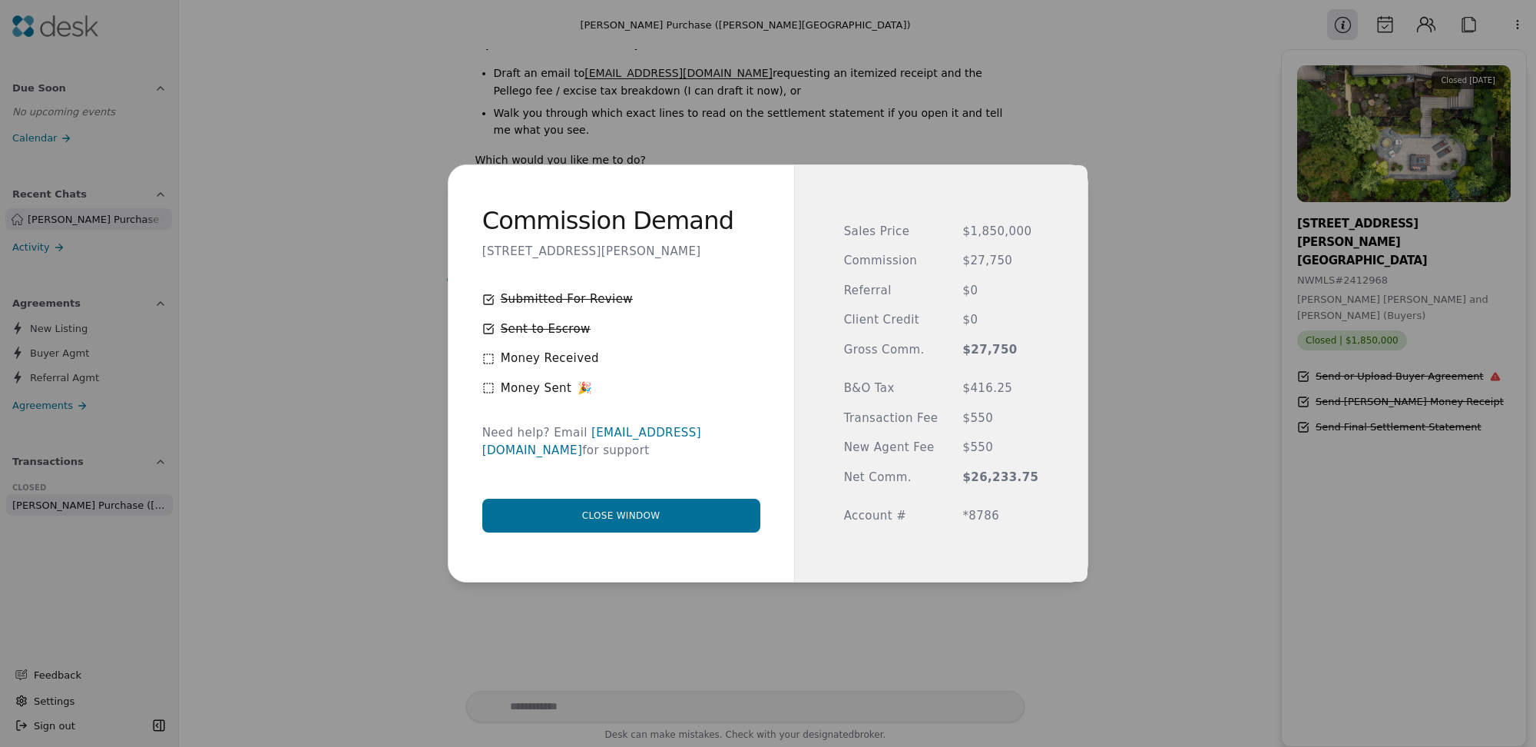
scroll to position [2802, 0]
click at [493, 362] on icon at bounding box center [488, 359] width 12 height 12
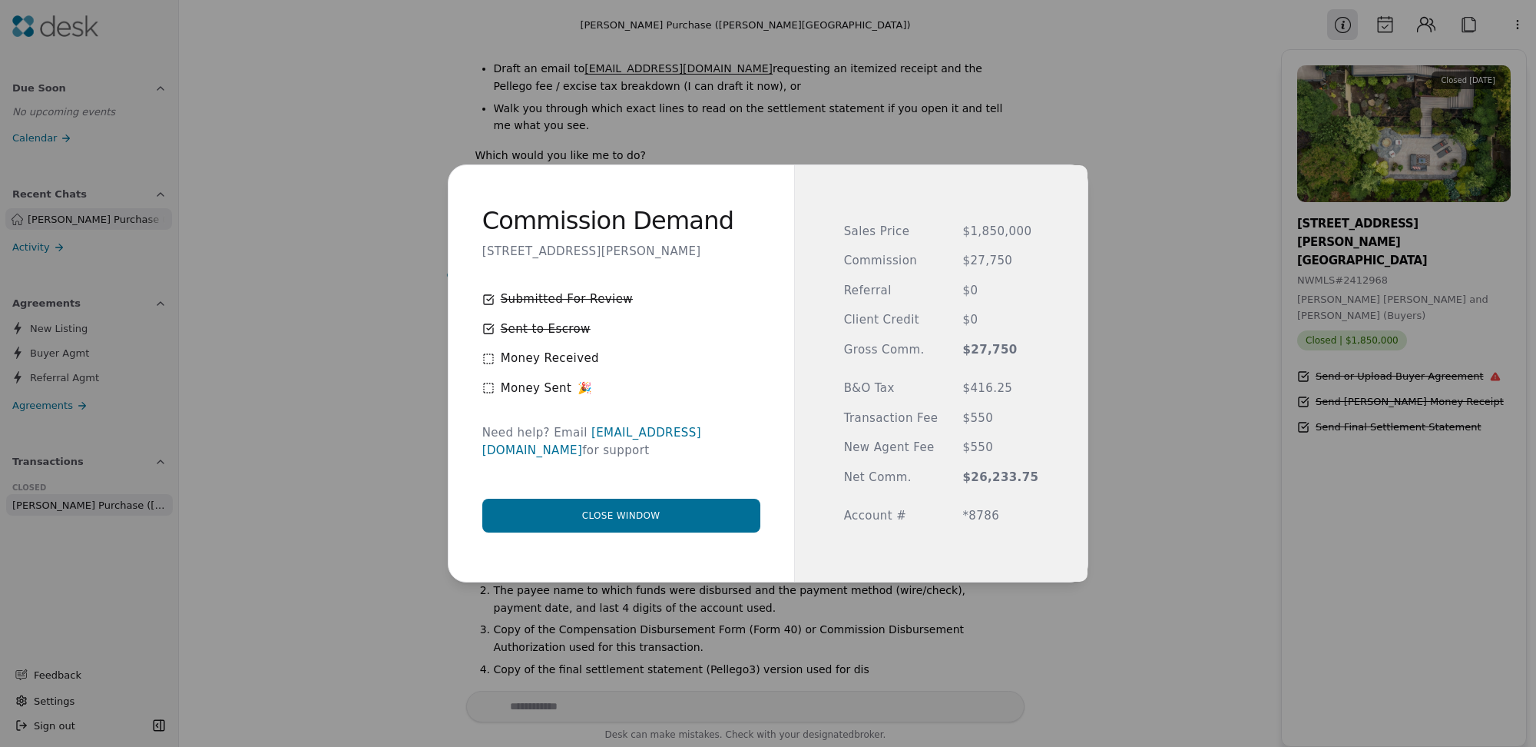
click at [495, 365] on icon at bounding box center [488, 359] width 12 height 12
click at [492, 394] on icon at bounding box center [488, 388] width 12 height 12
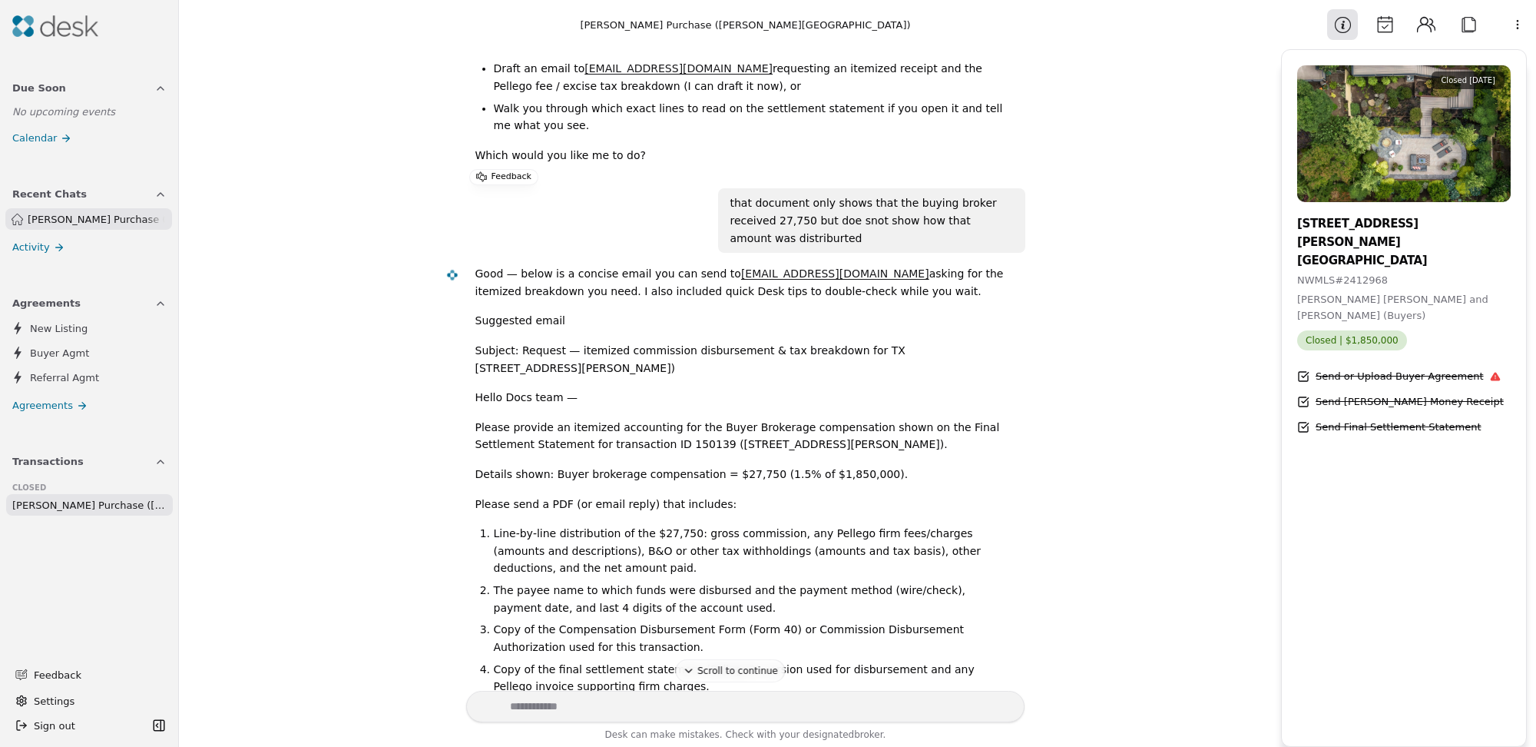
click at [1522, 25] on html "Due Soon No upcoming events Calendar Recent Chats [PERSON_NAME] Purchase ([PERS…" at bounding box center [768, 373] width 1536 height 747
click at [1464, 56] on div "Commission Demand" at bounding box center [1477, 59] width 119 height 25
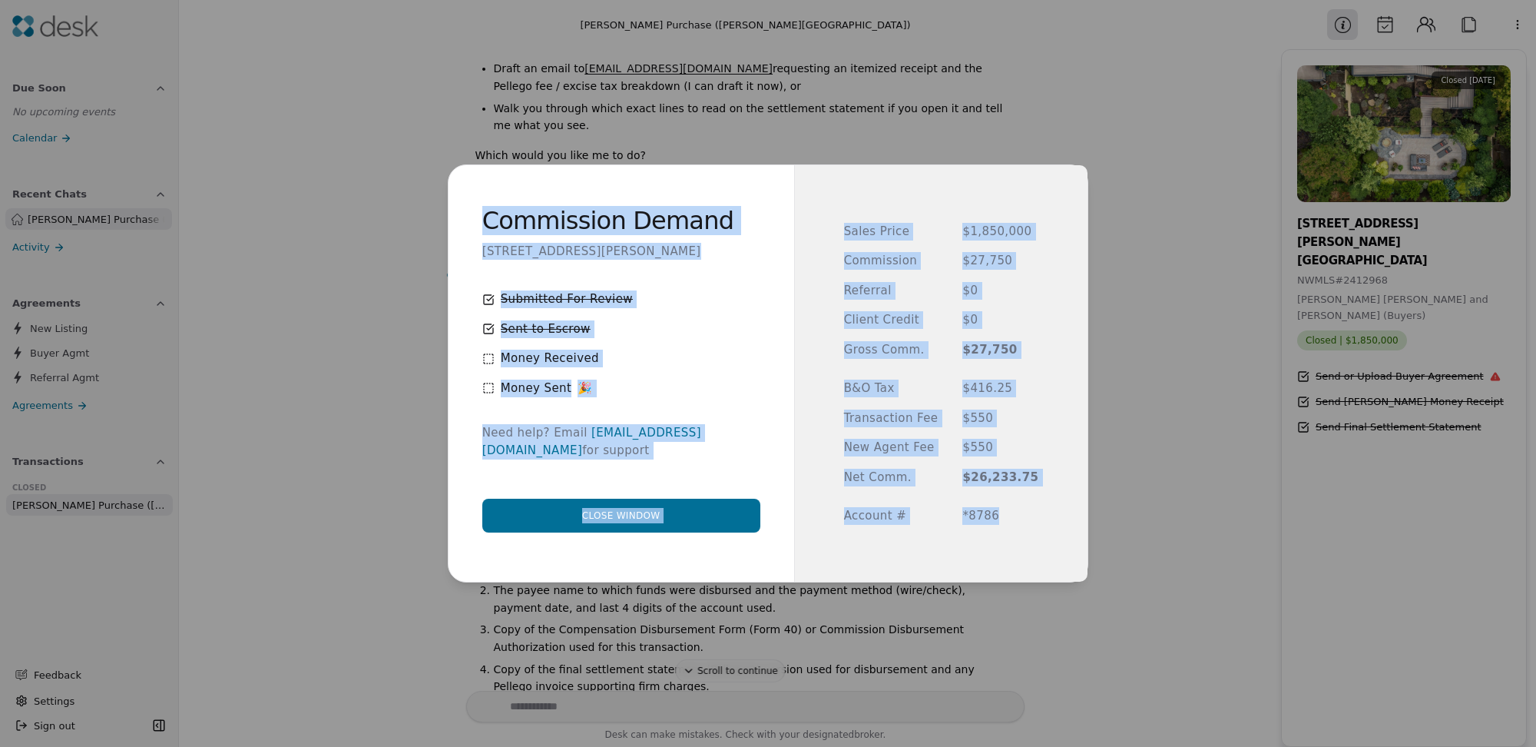
drag, startPoint x: 1023, startPoint y: 539, endPoint x: 488, endPoint y: 228, distance: 618.9
click at [488, 228] on div "Commission Demand [STREET_ADDRESS][PERSON_NAME] Submitted For Review Sent to Es…" at bounding box center [769, 373] width 640 height 417
copy div "Commission Demand [STREET_ADDRESS][PERSON_NAME] Submitted For Review Sent to Es…"
